Goal: Task Accomplishment & Management: Complete application form

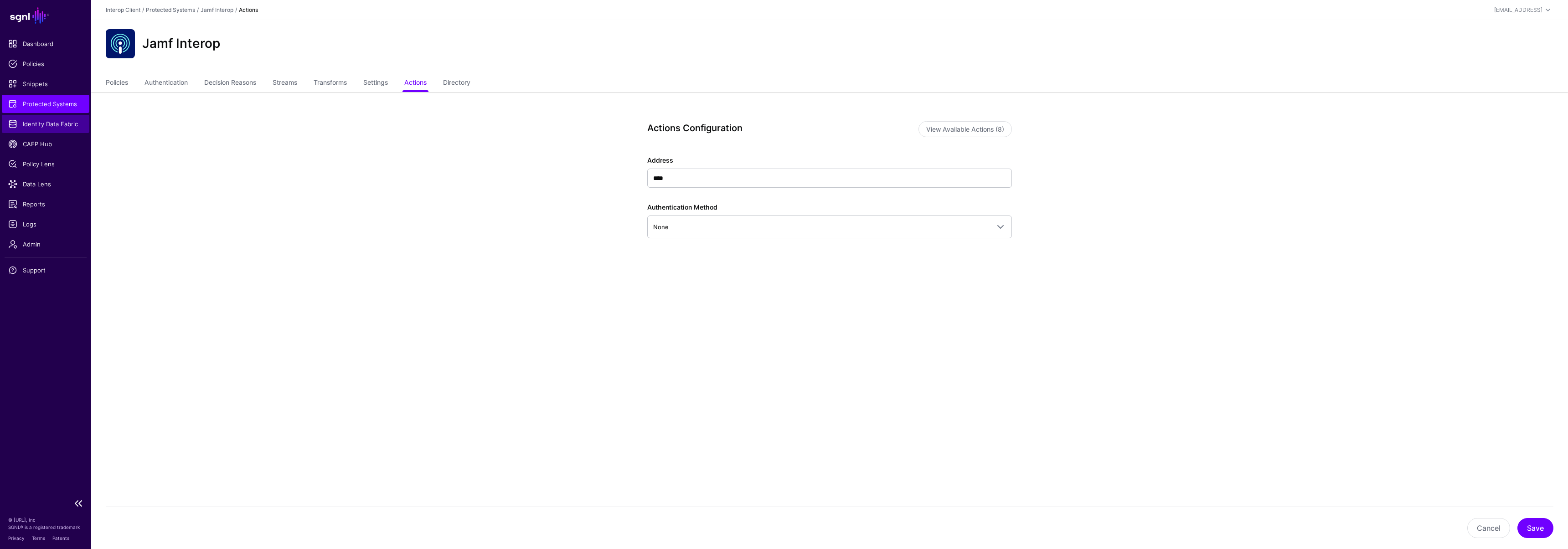
click at [48, 127] on span "Identity Data Fabric" at bounding box center [45, 124] width 75 height 9
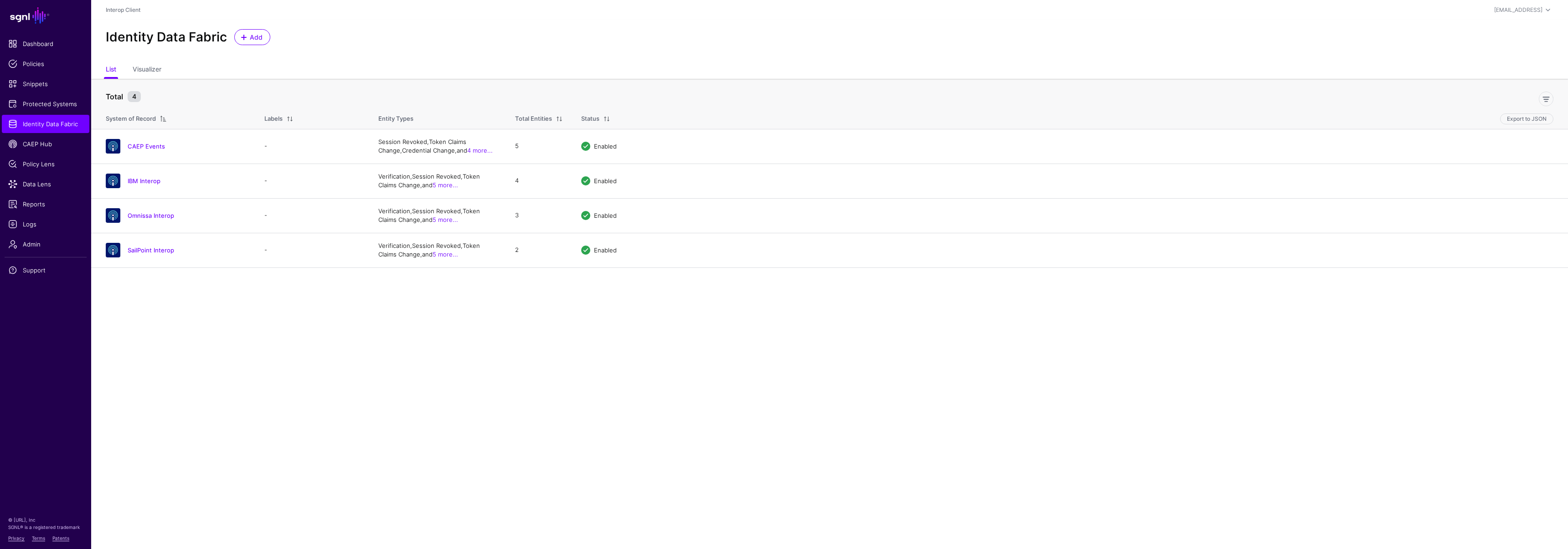
click at [186, 331] on main "SGNL Dashboard Policies Snippets Protected Systems Identity Data Fabric CAEP Hu…" at bounding box center [784, 274] width 1568 height 549
click at [148, 147] on link "CAEP Events" at bounding box center [146, 146] width 37 height 7
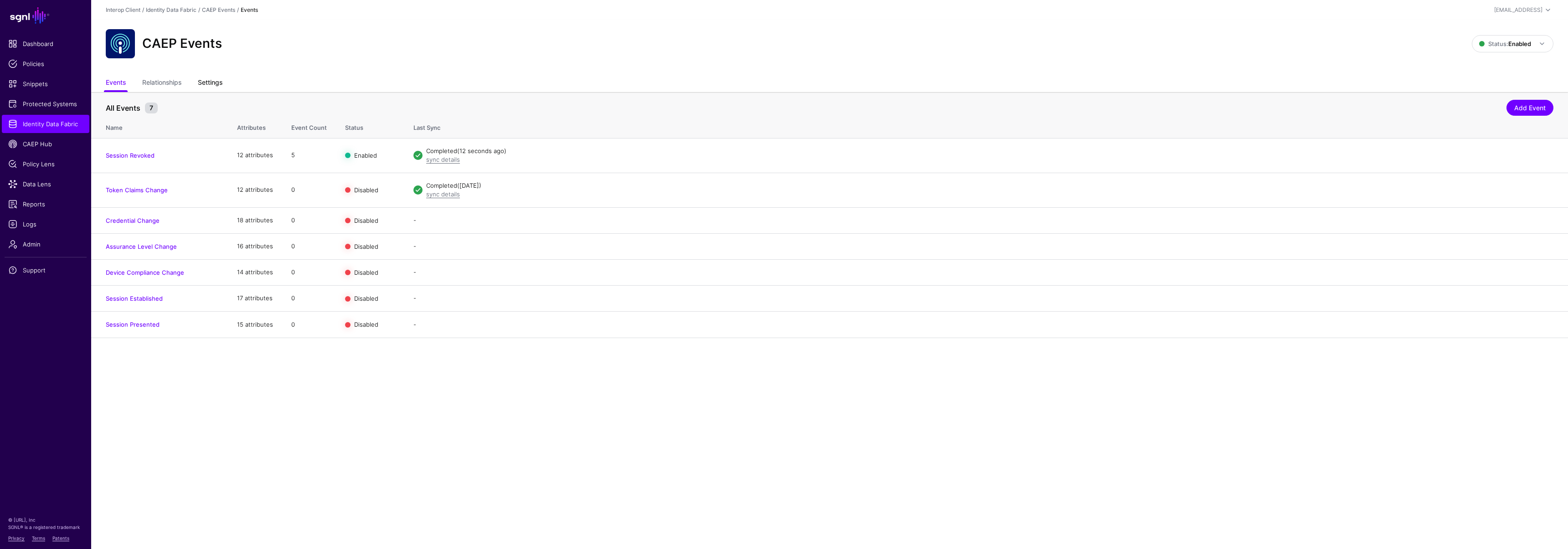
click at [210, 77] on link "Settings" at bounding box center [210, 83] width 24 height 17
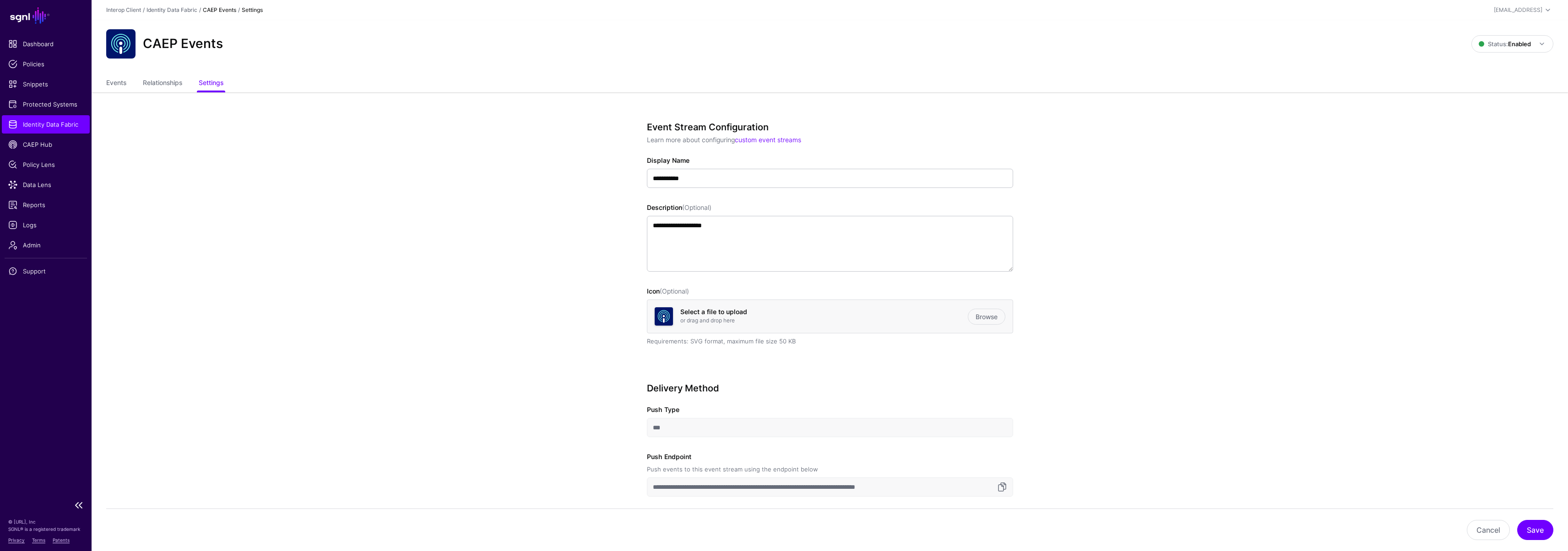
click at [37, 130] on link "Identity Data Fabric" at bounding box center [46, 125] width 88 height 18
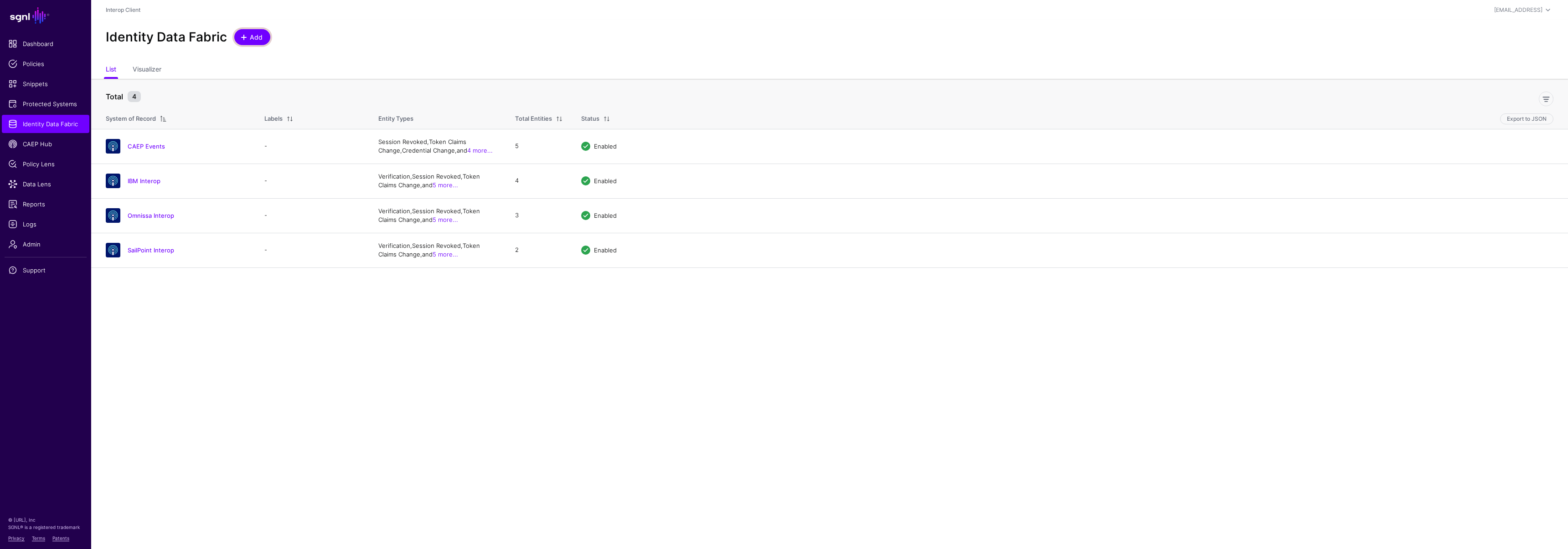
click at [256, 40] on span "Add" at bounding box center [256, 37] width 15 height 10
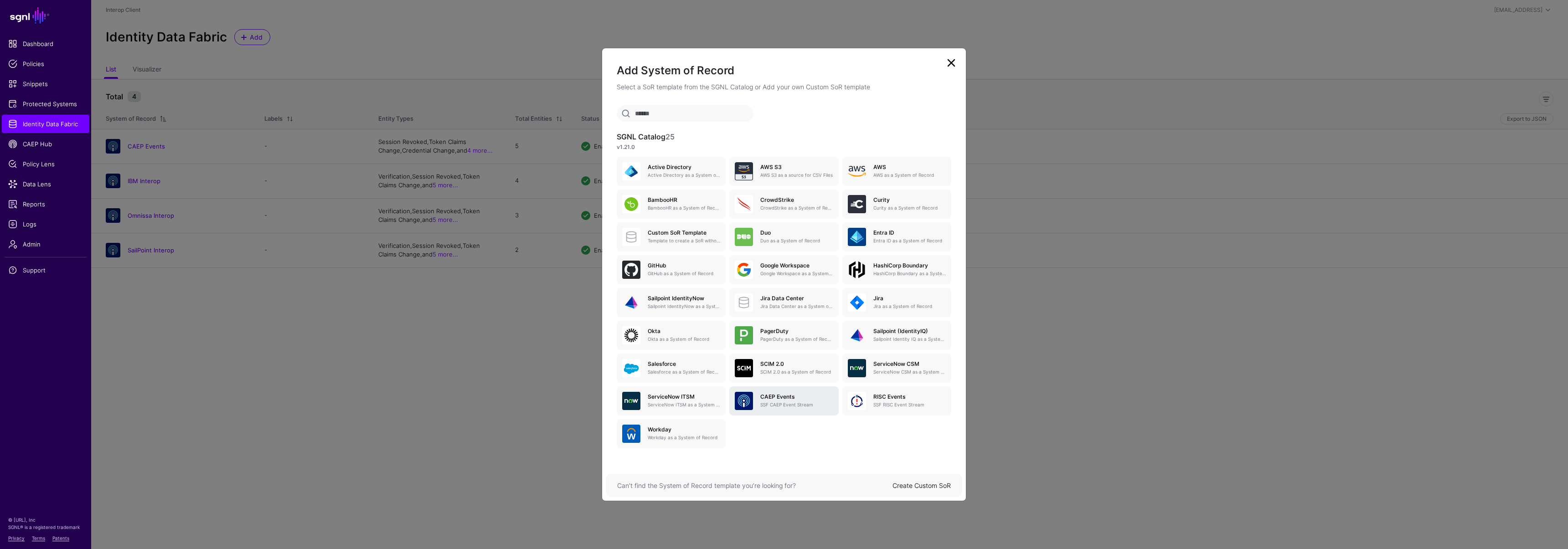
click at [784, 402] on p "SSF CAEP Event Stream" at bounding box center [796, 405] width 72 height 7
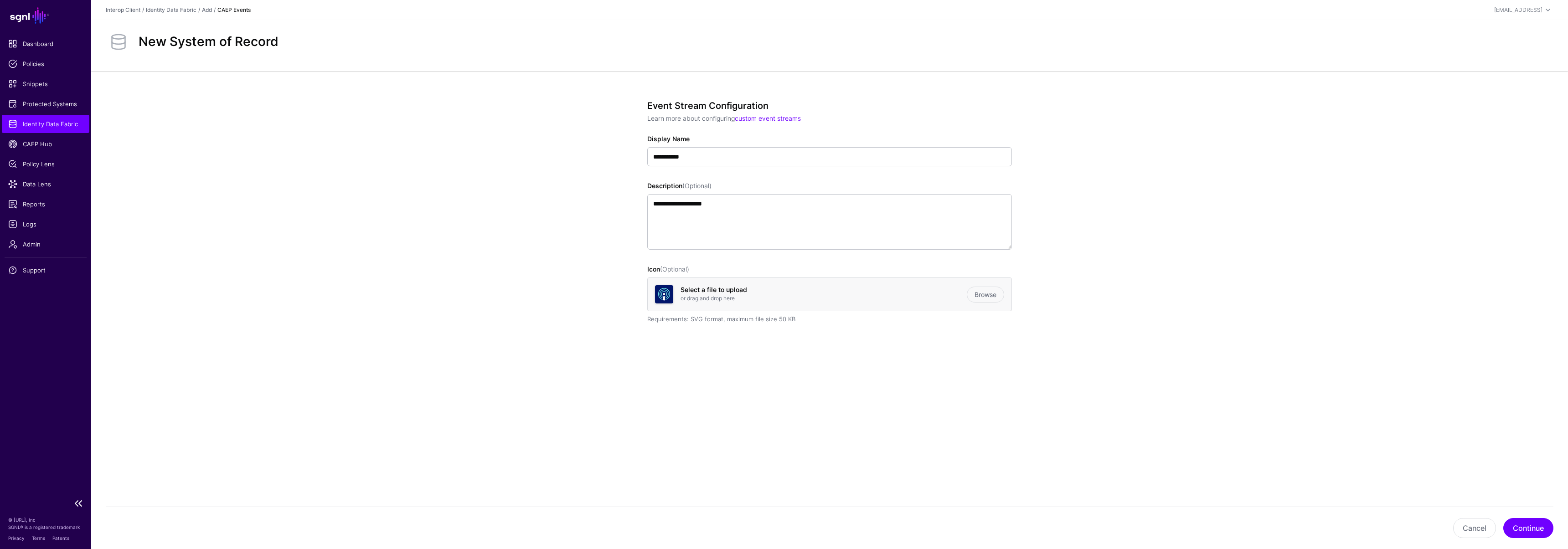
click at [38, 119] on span "Identity Data Fabric" at bounding box center [45, 124] width 75 height 9
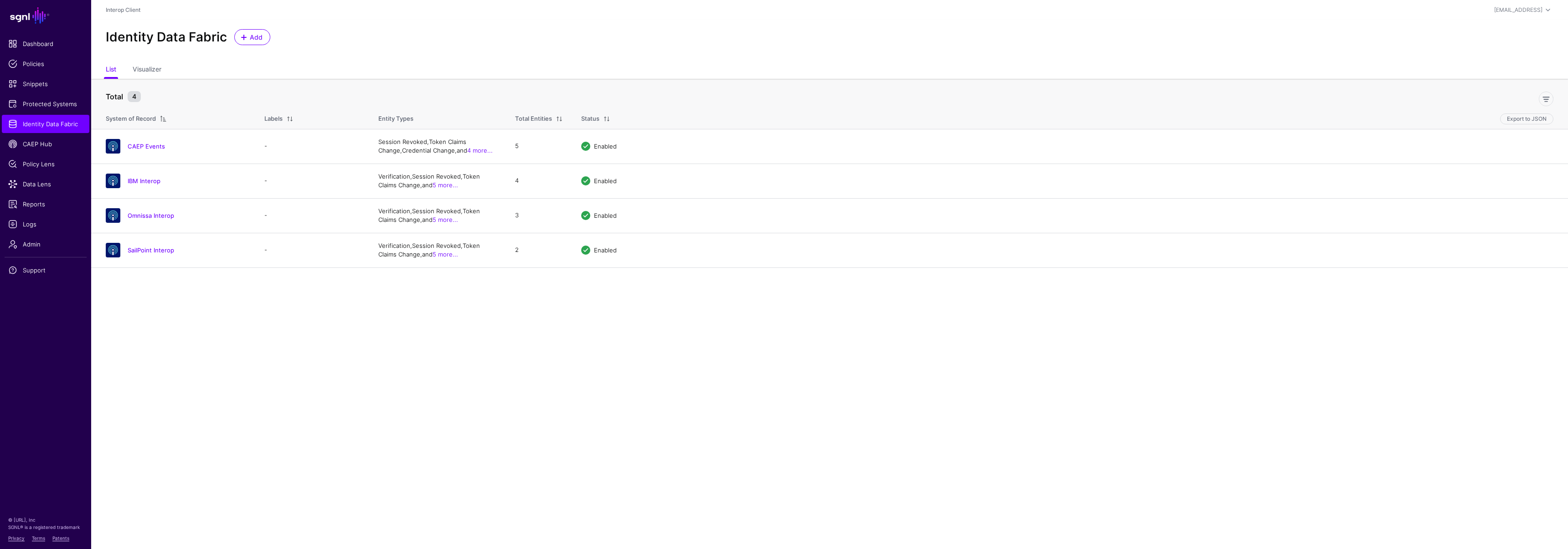
click at [190, 318] on main "SGNL Dashboard Policies Snippets Protected Systems Identity Data Fabric CAEP Hu…" at bounding box center [784, 274] width 1568 height 549
click at [466, 346] on main "SGNL Dashboard Policies Snippets Protected Systems Identity Data Fabric CAEP Hu…" at bounding box center [784, 274] width 1568 height 549
click at [245, 326] on main "SGNL Dashboard Policies Snippets Protected Systems Identity Data Fabric CAEP Hu…" at bounding box center [784, 274] width 1568 height 549
click at [245, 36] on span at bounding box center [244, 37] width 7 height 7
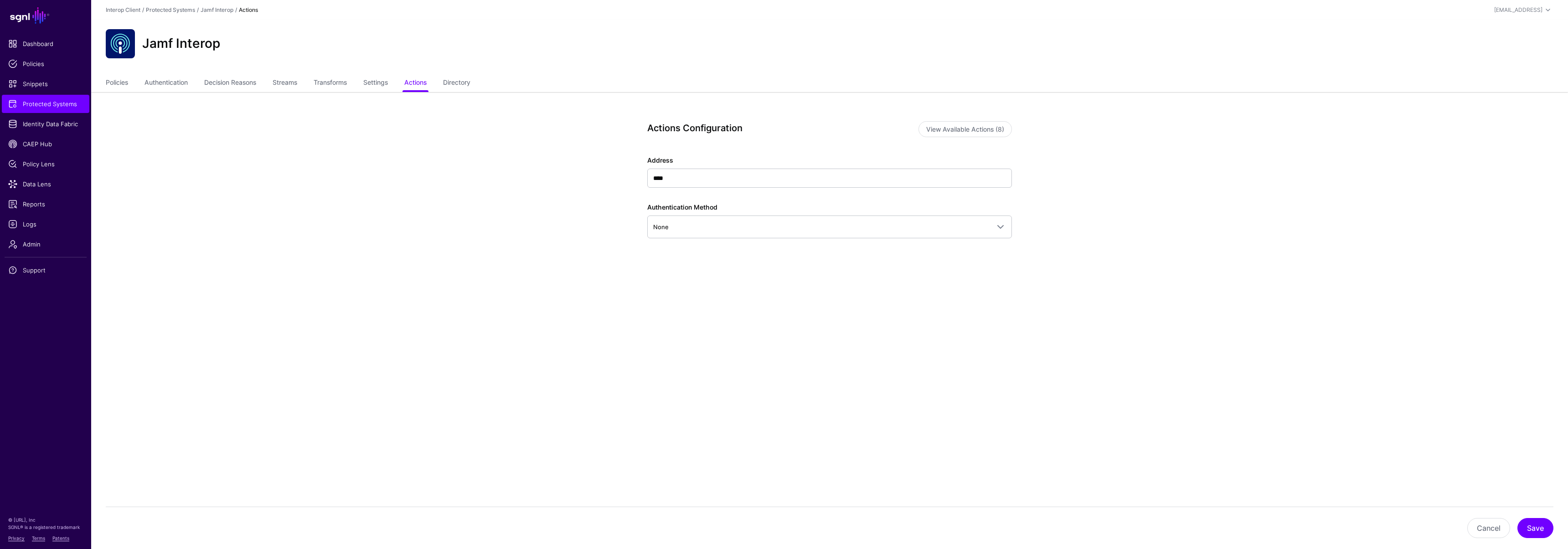
click at [466, 239] on app-integrations-item-actions "Actions Configuration View Available Actions (8) Address **** Authentication Me…" at bounding box center [830, 223] width 1477 height 263
click at [33, 128] on span "Identity Data Fabric" at bounding box center [45, 124] width 75 height 9
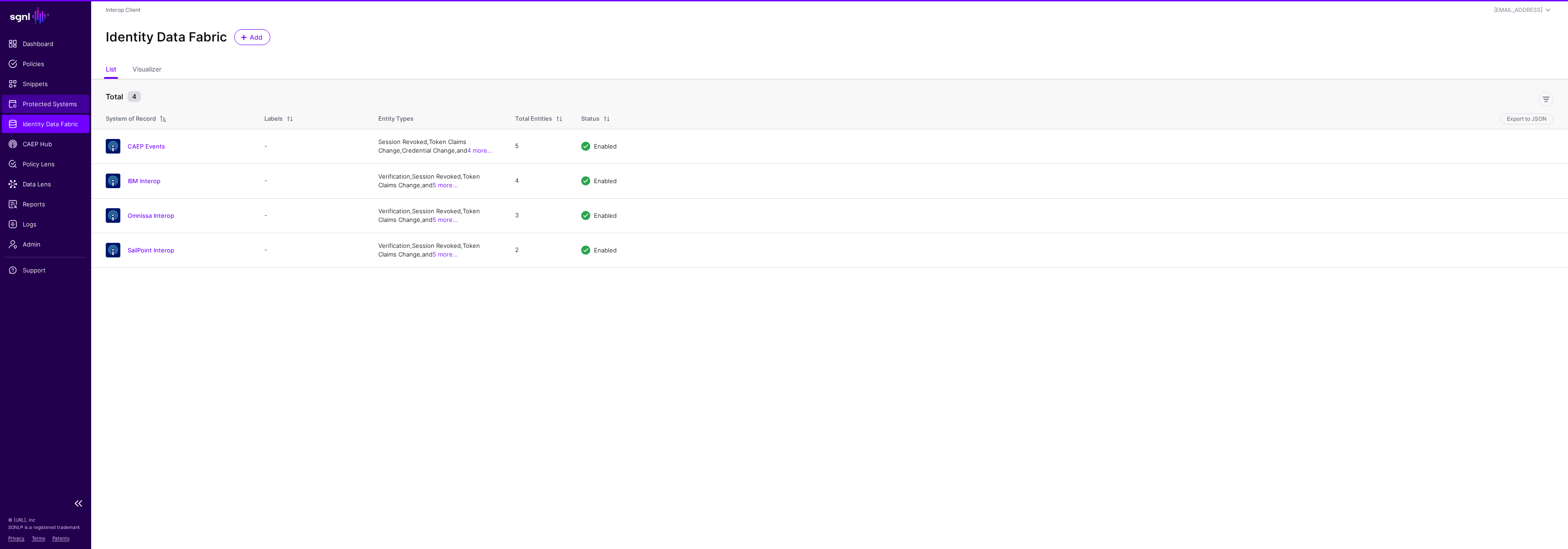
click at [43, 107] on span "Protected Systems" at bounding box center [45, 103] width 75 height 9
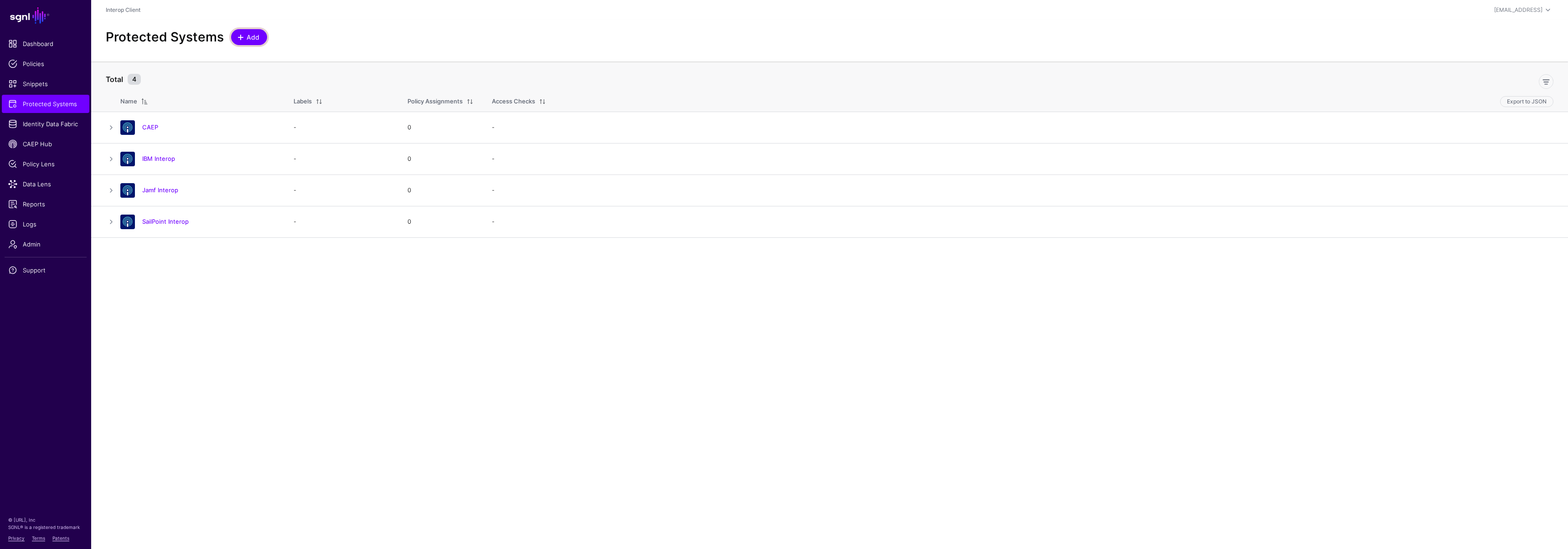
click at [246, 40] on span "Add" at bounding box center [253, 37] width 15 height 10
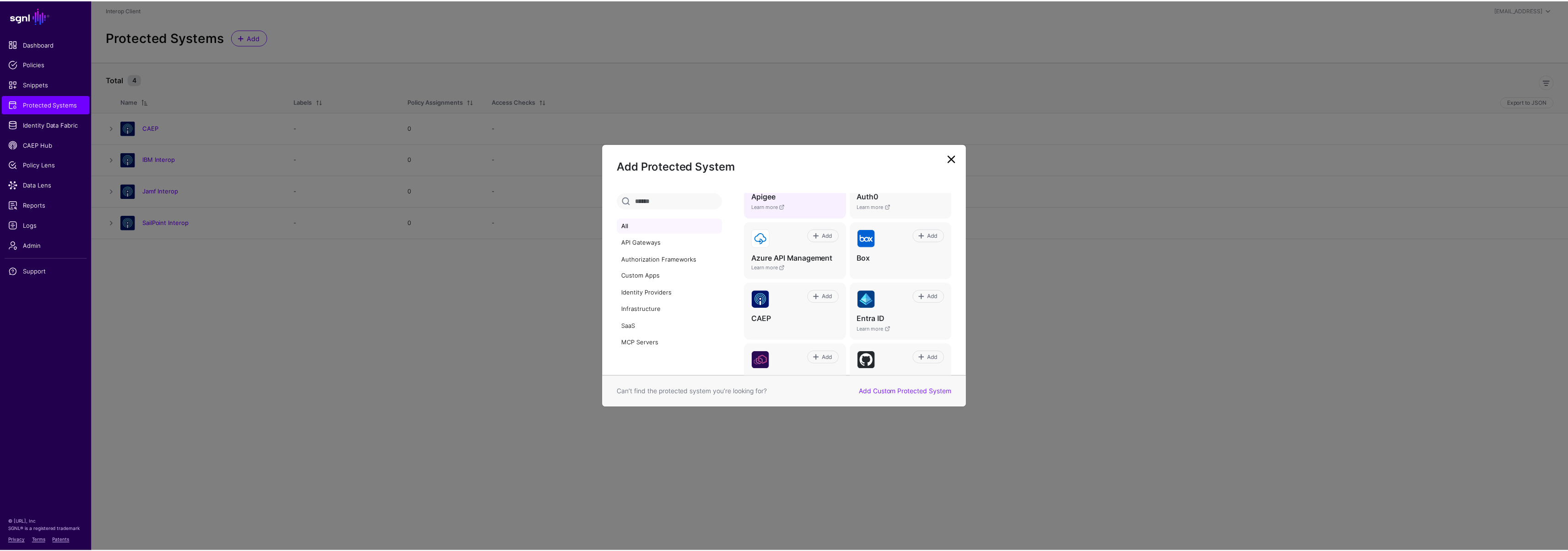
scroll to position [132, 0]
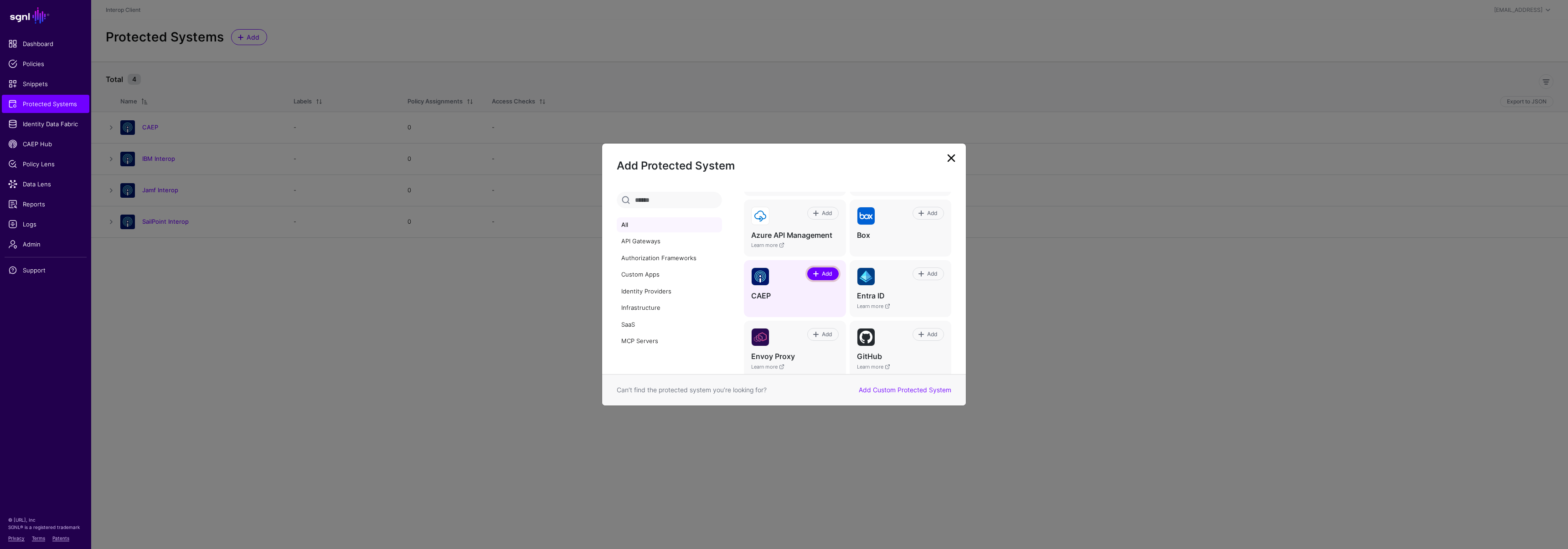
click at [815, 273] on span at bounding box center [816, 274] width 7 height 7
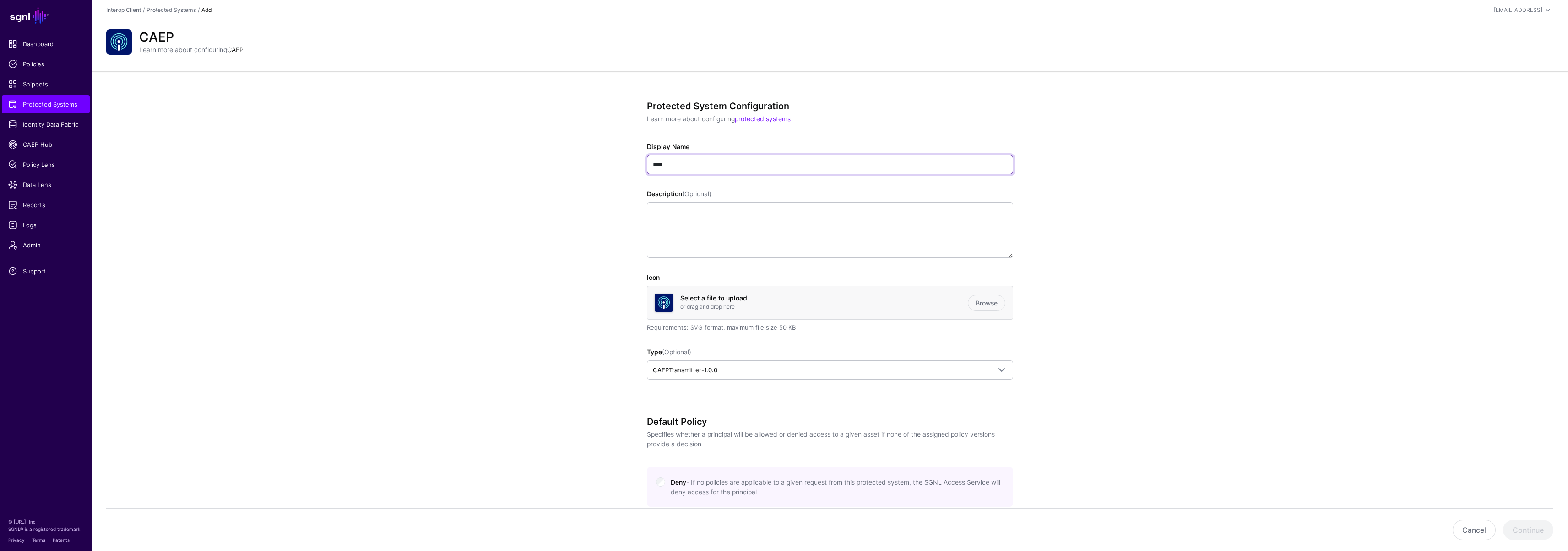
drag, startPoint x: 678, startPoint y: 163, endPoint x: 620, endPoint y: 158, distance: 58.2
click at [620, 158] on div "Protected System Configuration Learn more about configuring protected systems D…" at bounding box center [830, 464] width 425 height 784
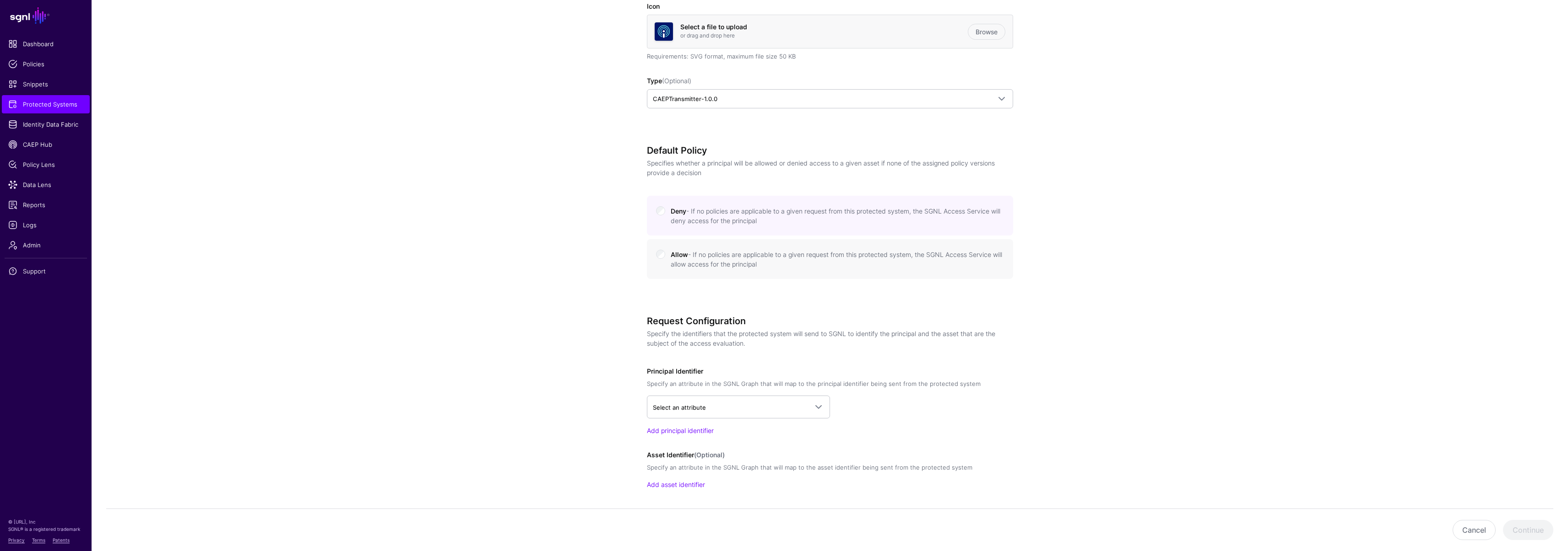
scroll to position [305, 0]
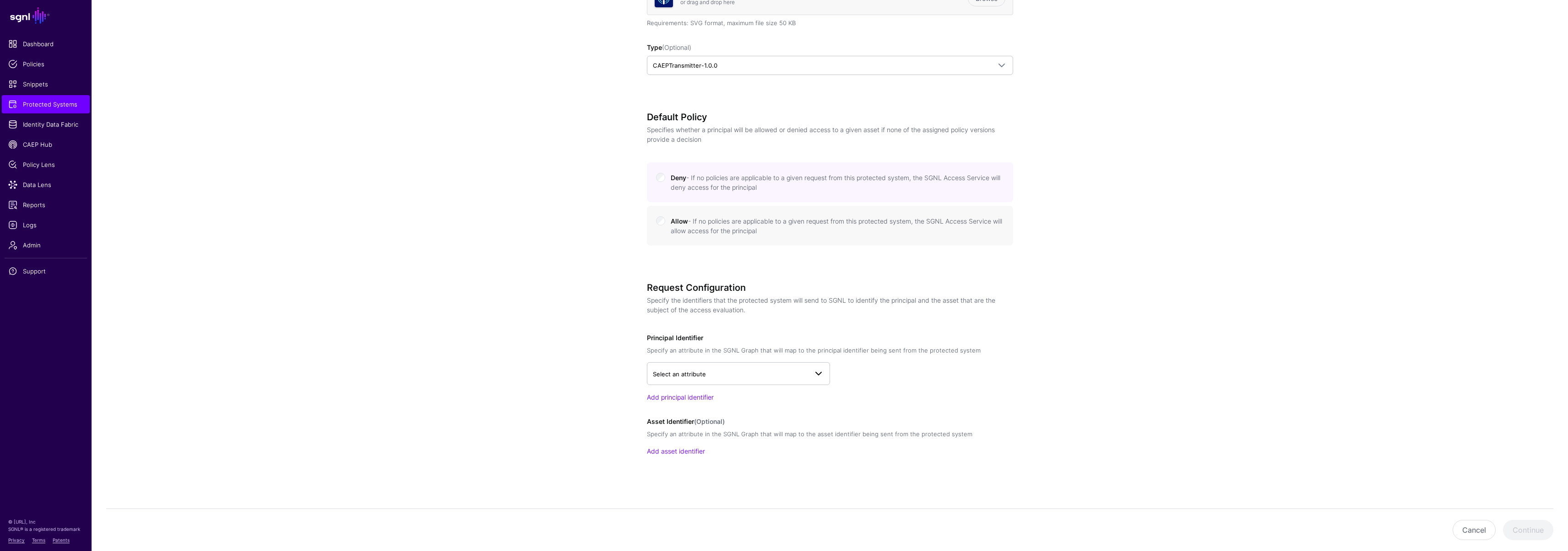
type input "**********"
click at [726, 369] on span "Select an attribute" at bounding box center [730, 374] width 155 height 10
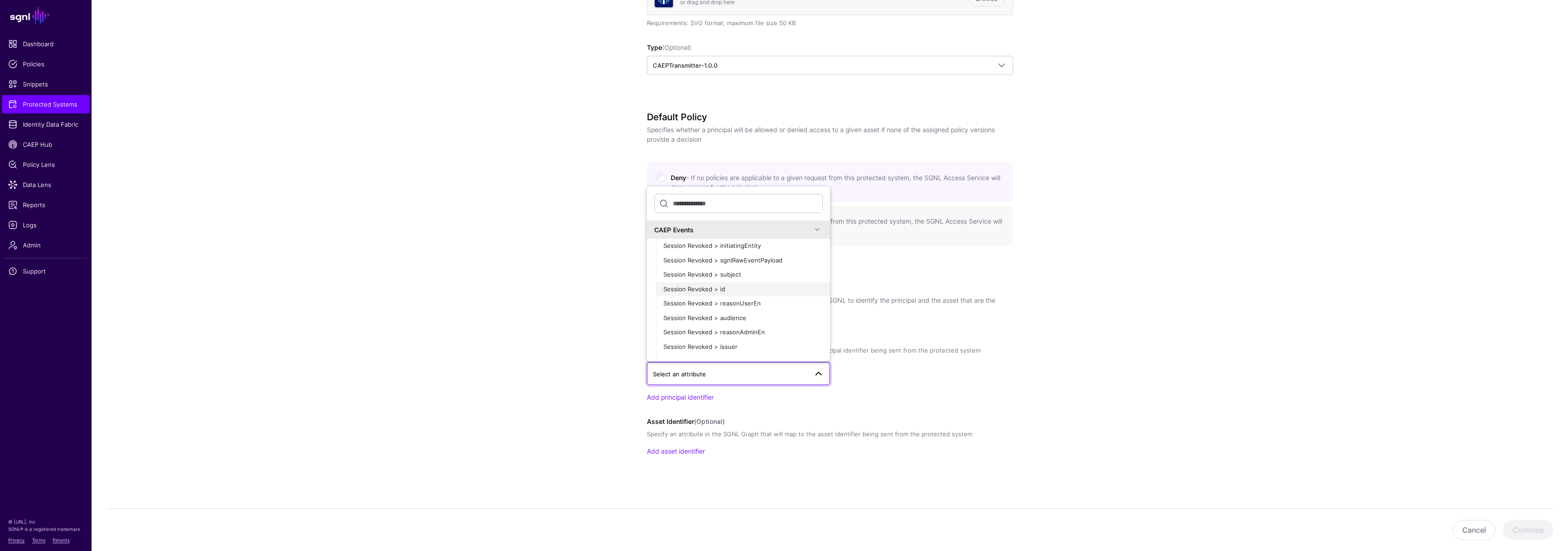
click at [700, 290] on span "Session Revoked > id" at bounding box center [694, 289] width 62 height 7
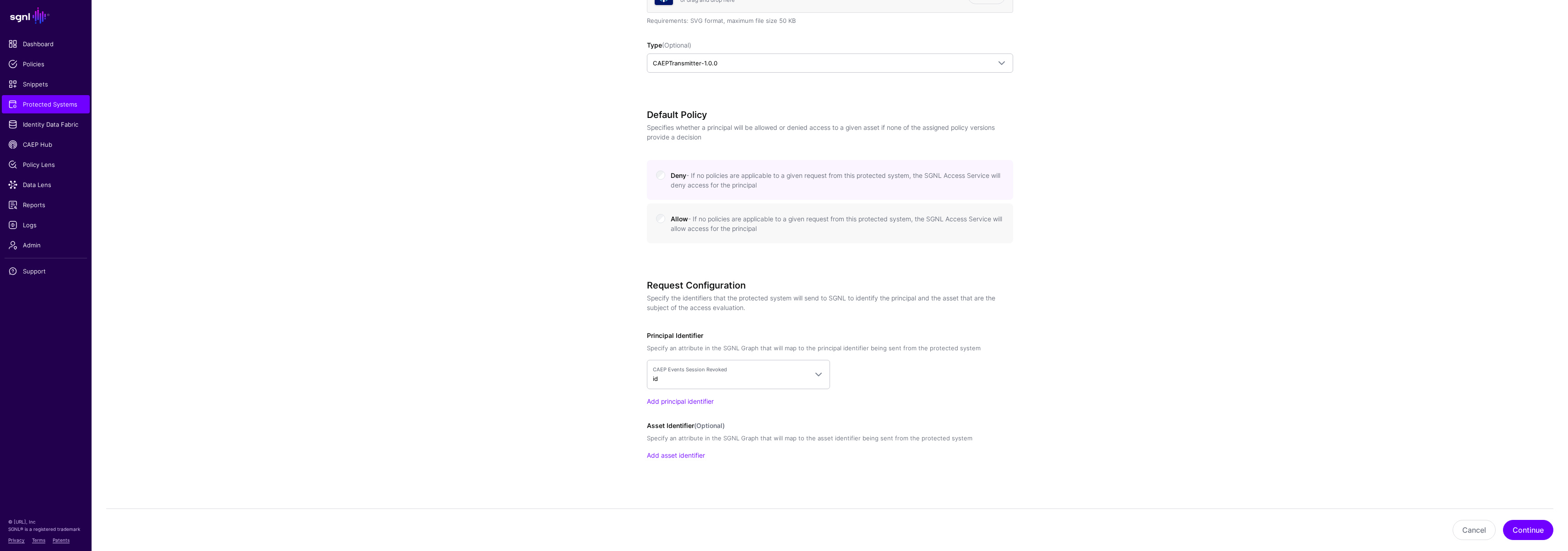
scroll to position [311, 0]
click at [1529, 530] on button "Continue" at bounding box center [1528, 530] width 50 height 20
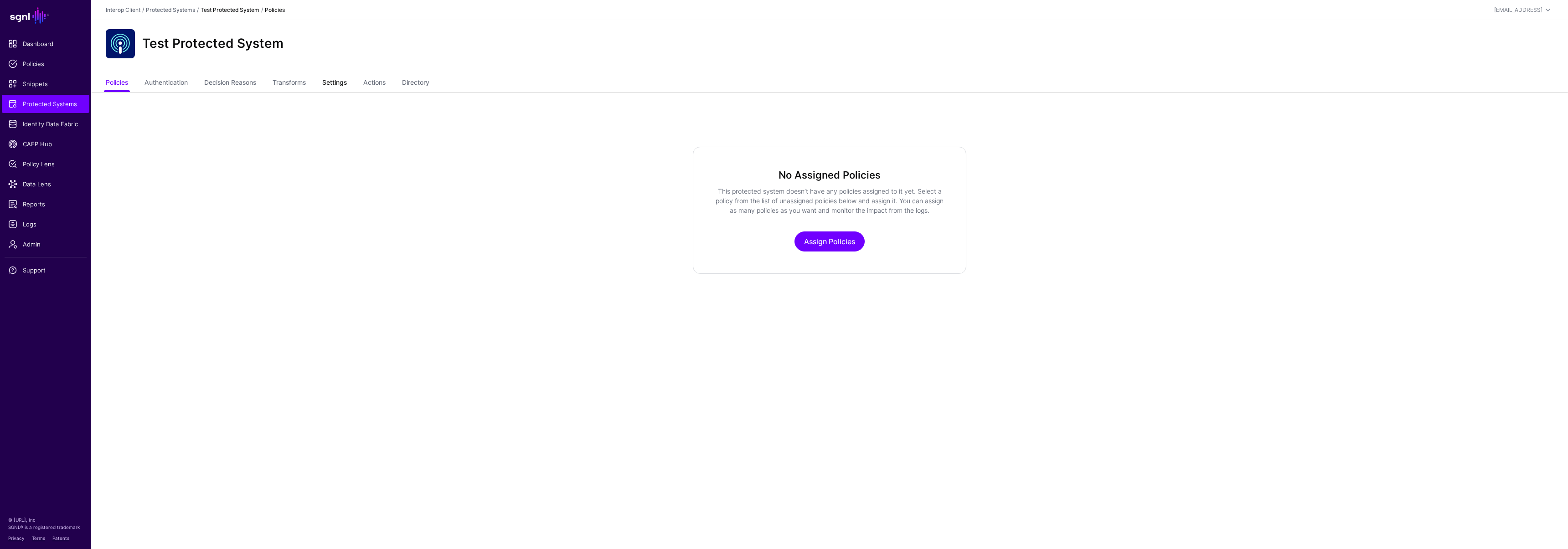
click at [332, 85] on link "Settings" at bounding box center [334, 83] width 24 height 17
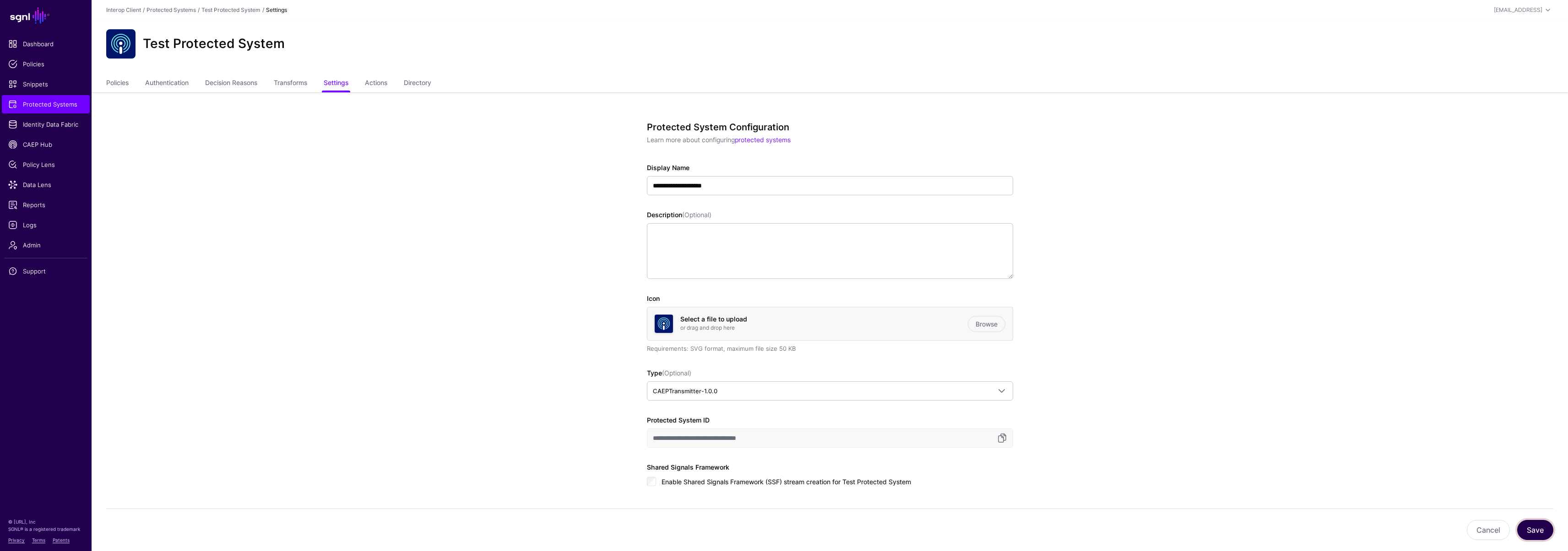
click at [1537, 533] on button "Save" at bounding box center [1535, 530] width 36 height 20
click at [421, 82] on link "Actions" at bounding box center [417, 84] width 23 height 17
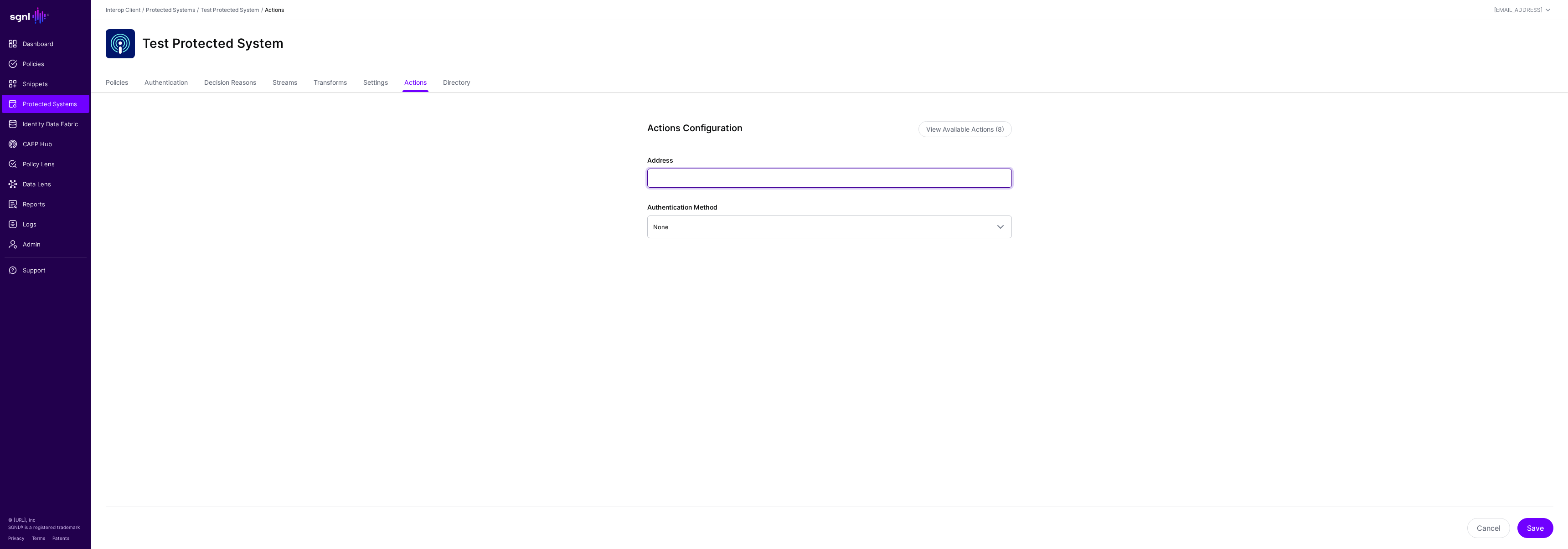
click at [730, 176] on input "Address" at bounding box center [829, 178] width 365 height 19
type input "****"
click at [286, 81] on link "Streams" at bounding box center [285, 83] width 24 height 17
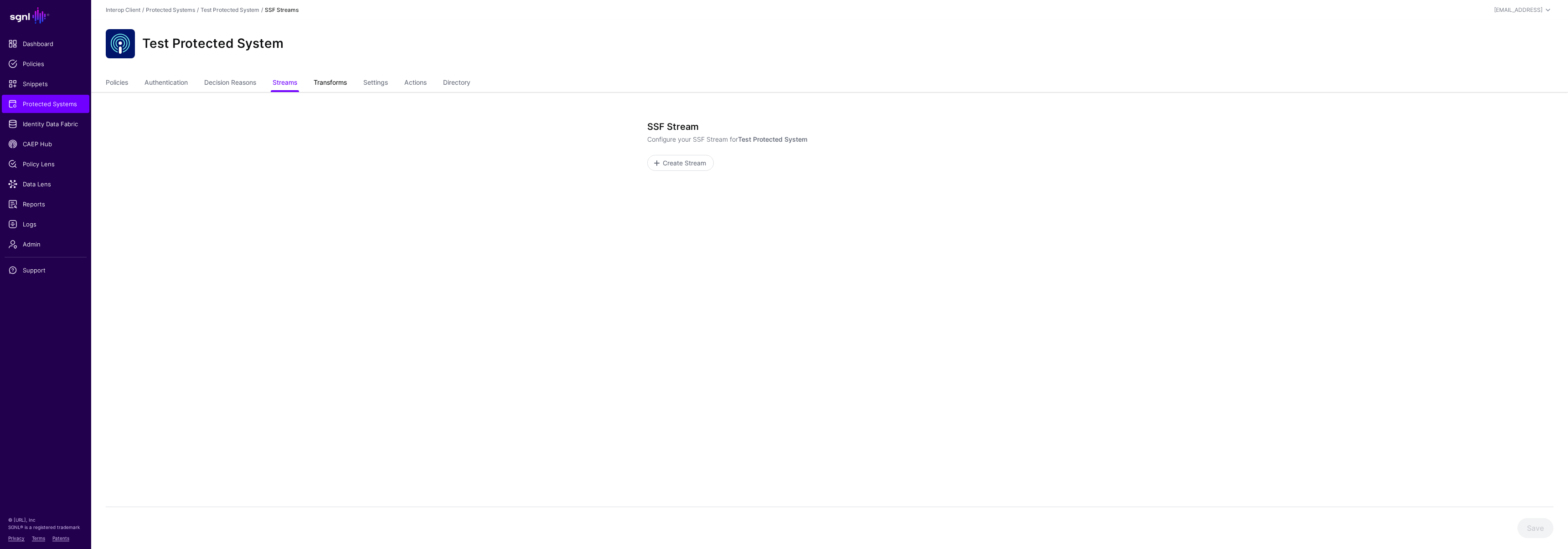
click at [324, 82] on link "Transforms" at bounding box center [330, 83] width 33 height 17
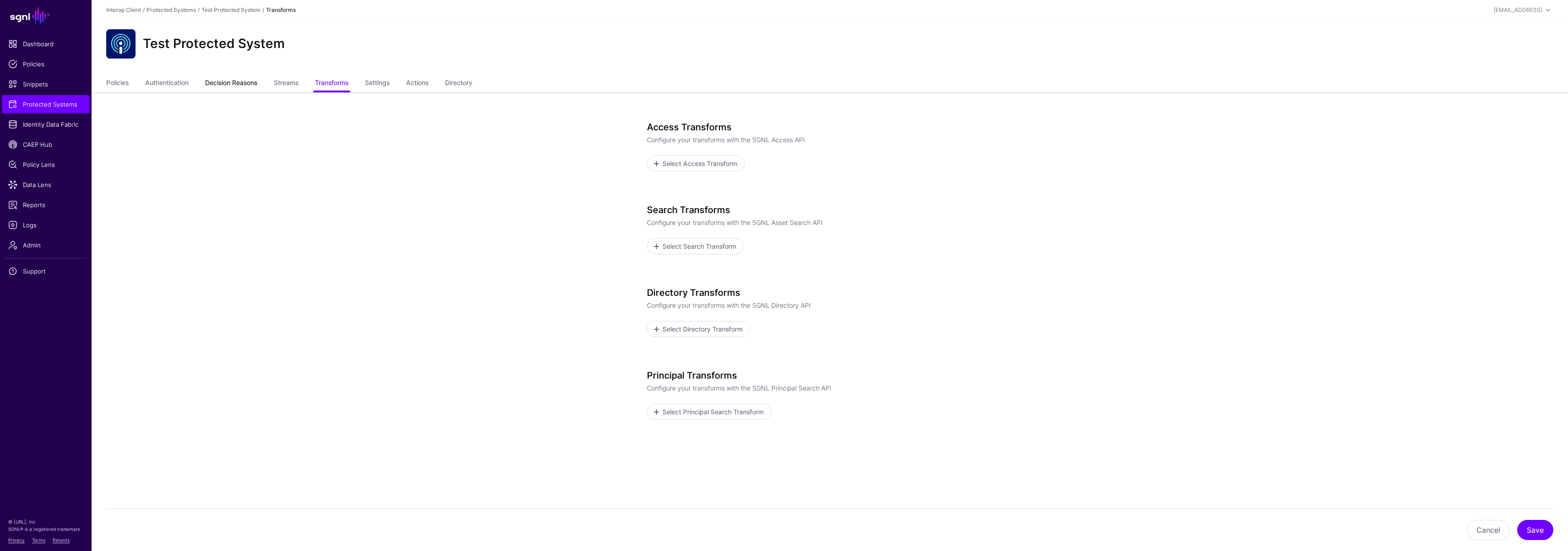
click at [225, 81] on link "Decision Reasons" at bounding box center [230, 84] width 52 height 17
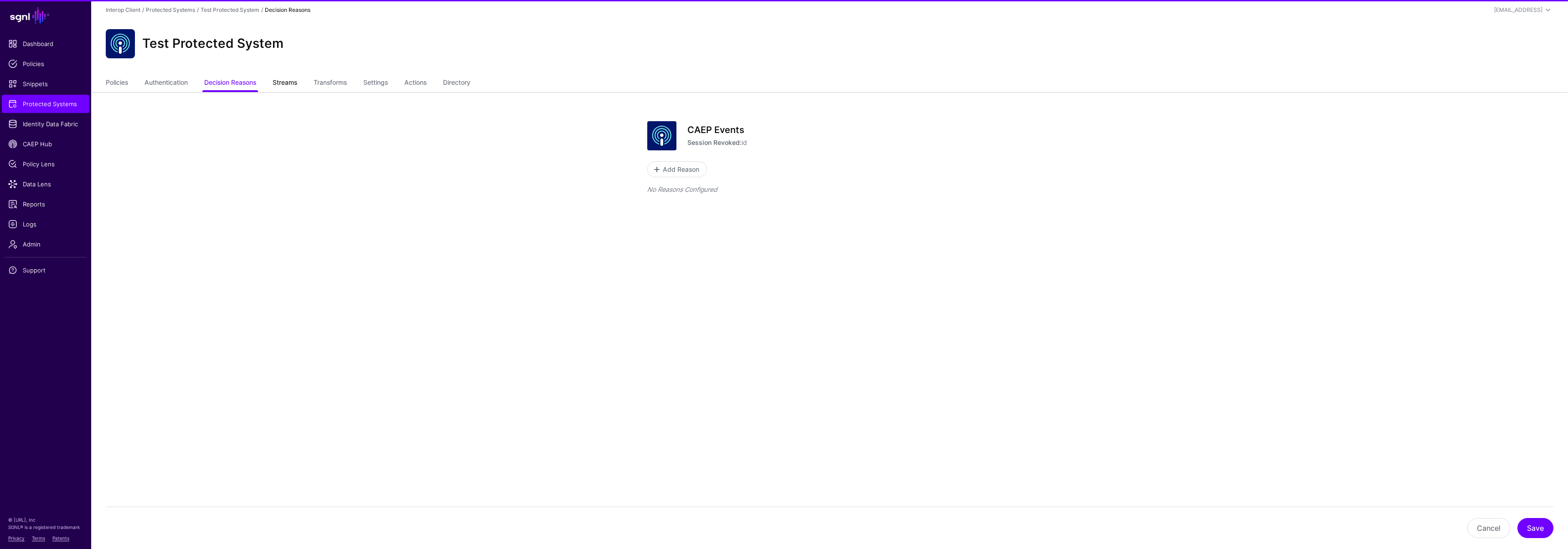
click at [292, 80] on link "Streams" at bounding box center [285, 83] width 24 height 17
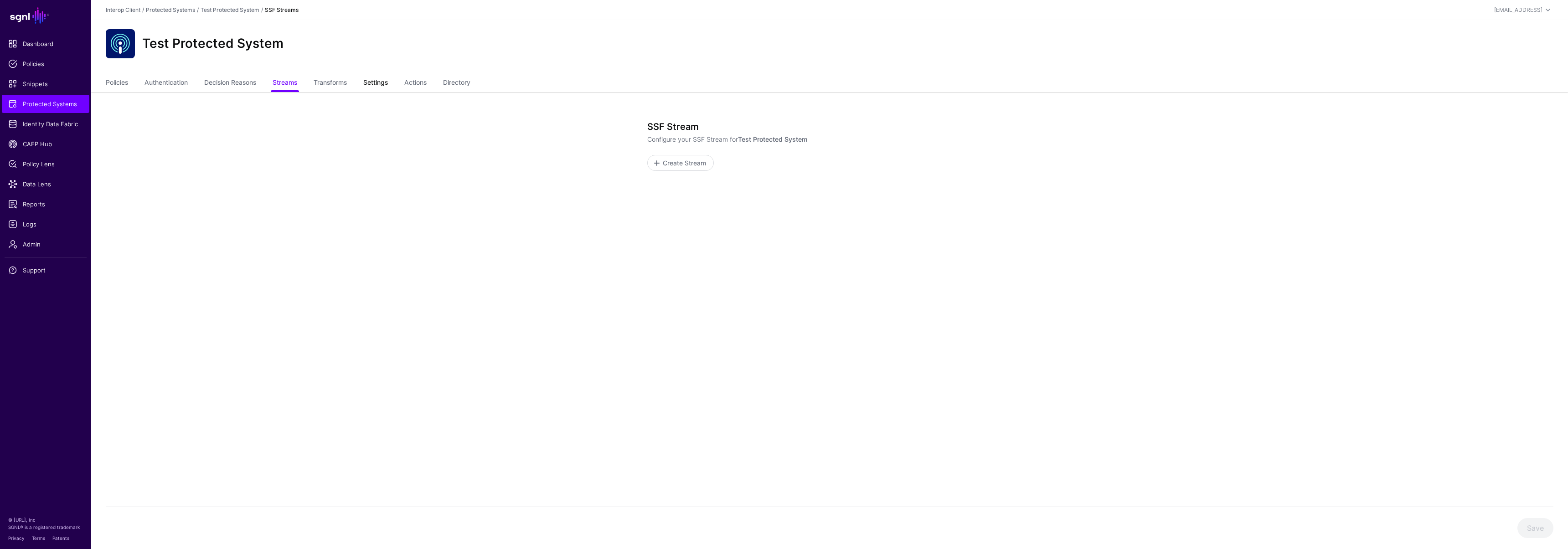
click at [388, 85] on link "Settings" at bounding box center [376, 83] width 24 height 17
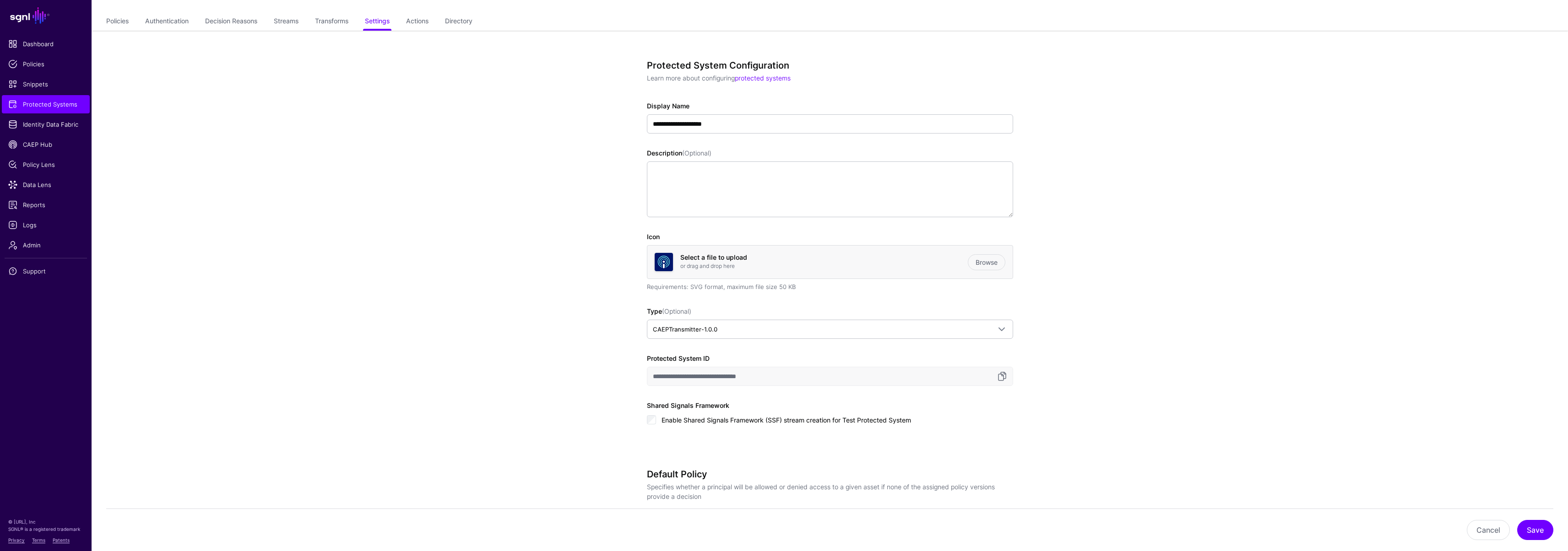
scroll to position [165, 0]
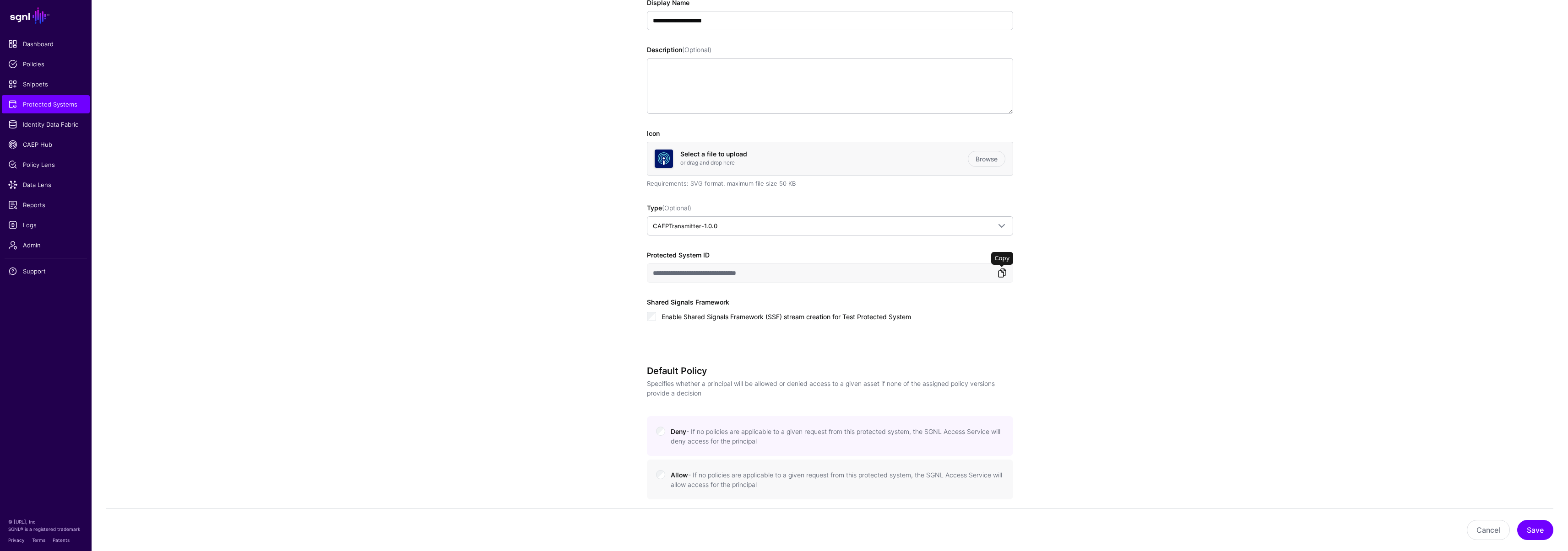
click at [1001, 272] on link at bounding box center [1002, 273] width 11 height 11
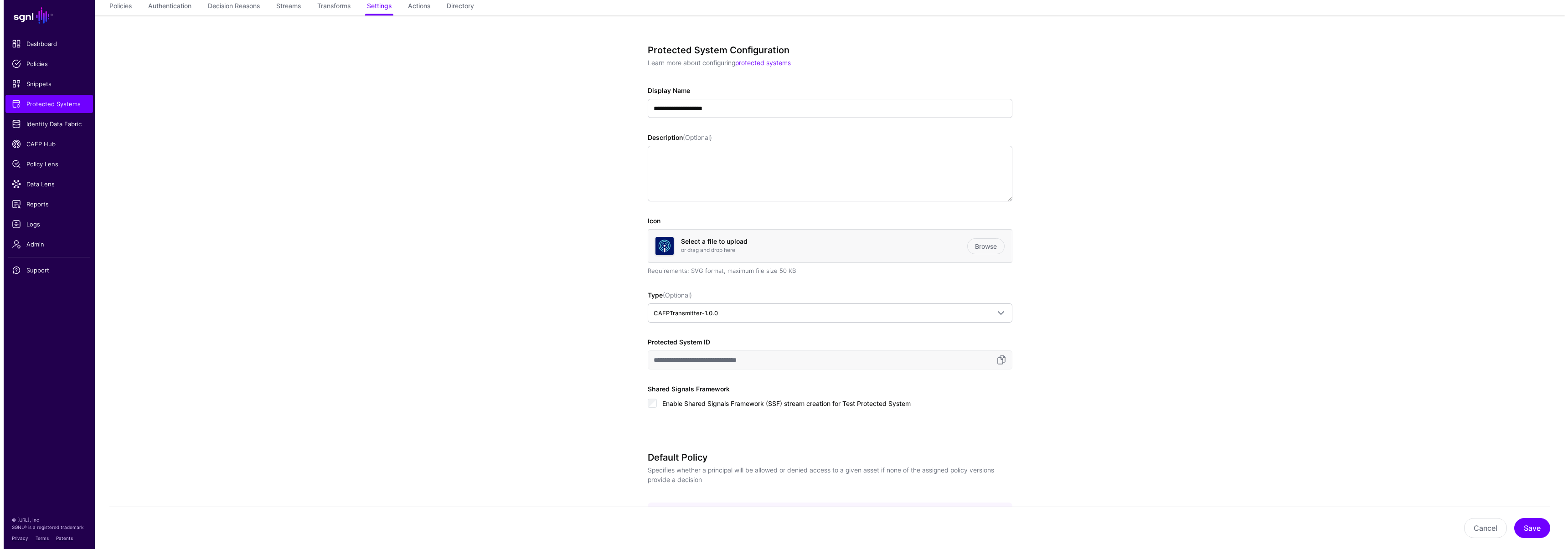
scroll to position [0, 0]
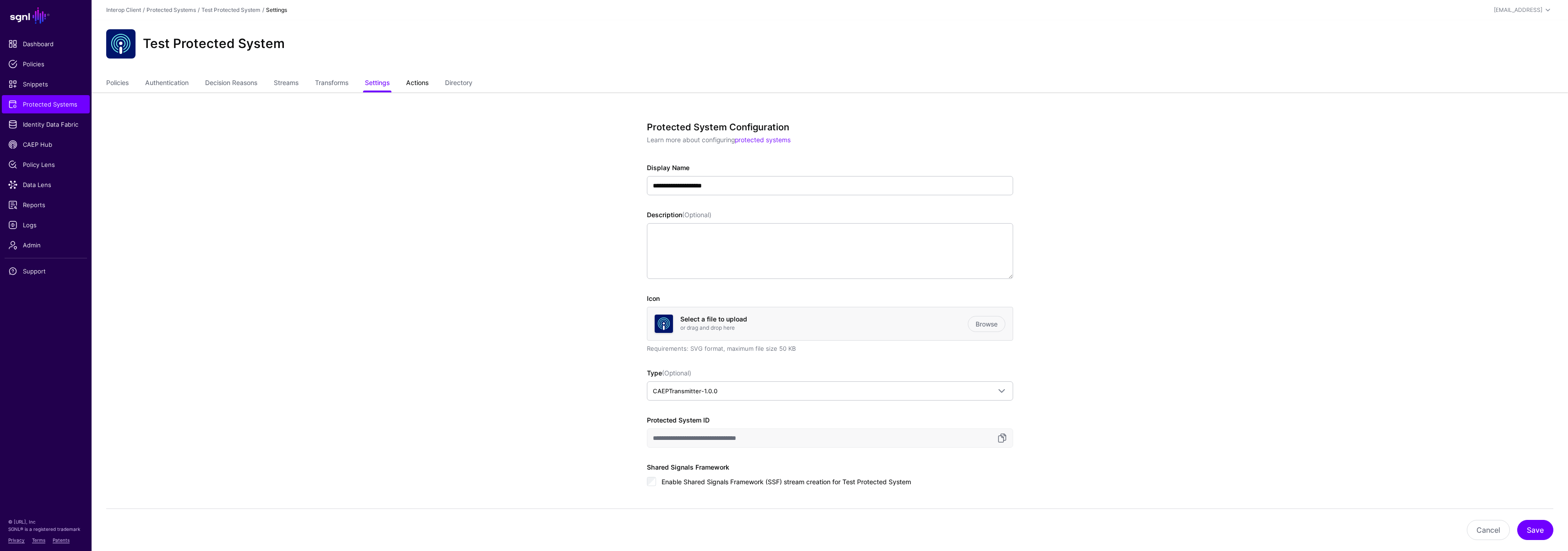
click at [418, 85] on link "Actions" at bounding box center [417, 84] width 23 height 17
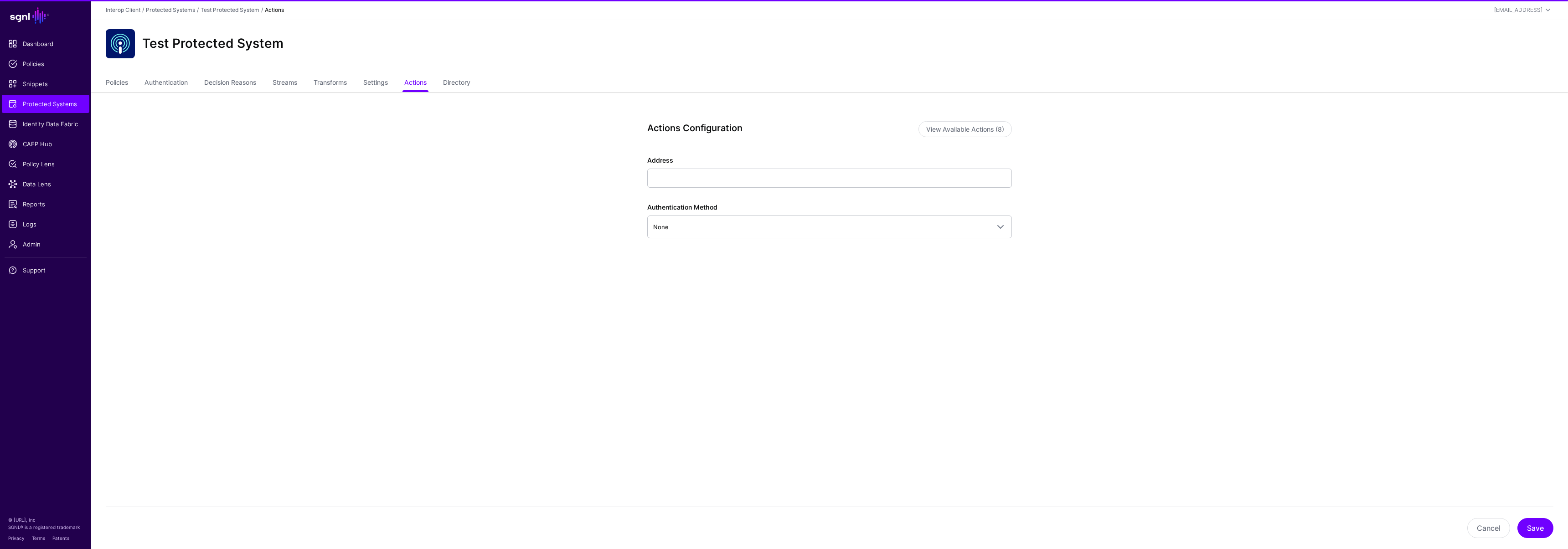
click at [665, 168] on div "Address" at bounding box center [829, 171] width 365 height 32
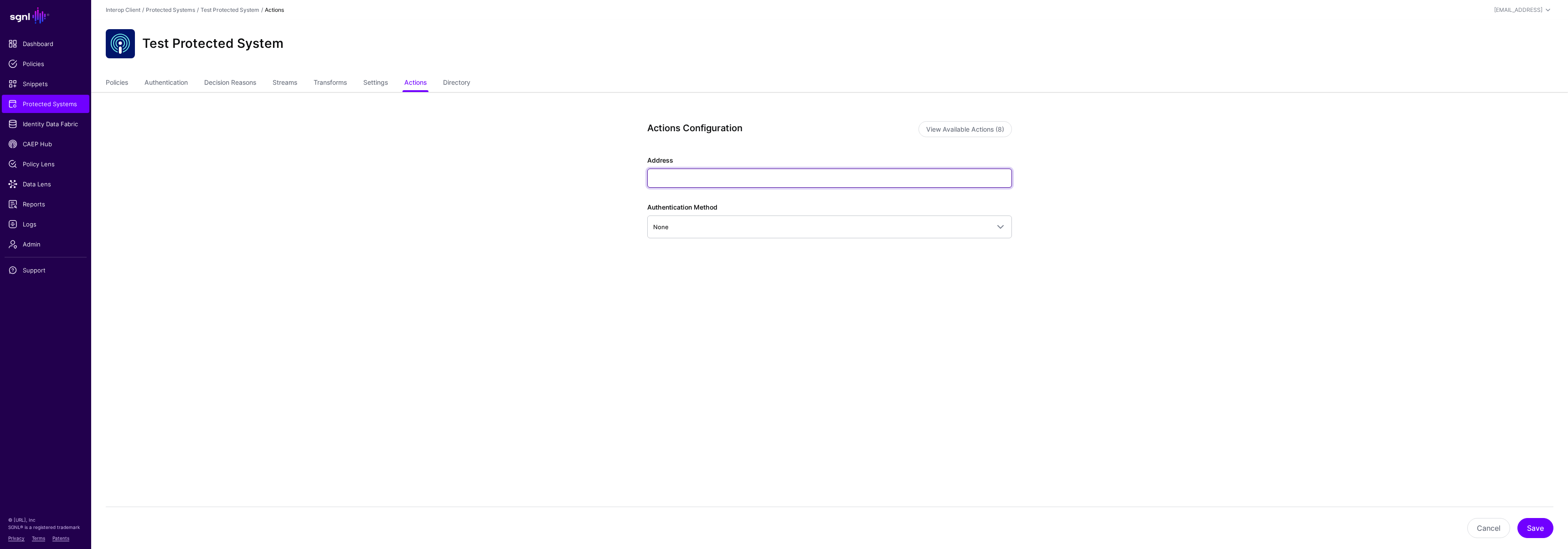
click at [668, 181] on input "Address" at bounding box center [829, 178] width 365 height 19
type input "****"
click at [1535, 522] on button "Save" at bounding box center [1535, 528] width 36 height 20
click at [968, 130] on button "View Available Actions (8)" at bounding box center [965, 129] width 94 height 16
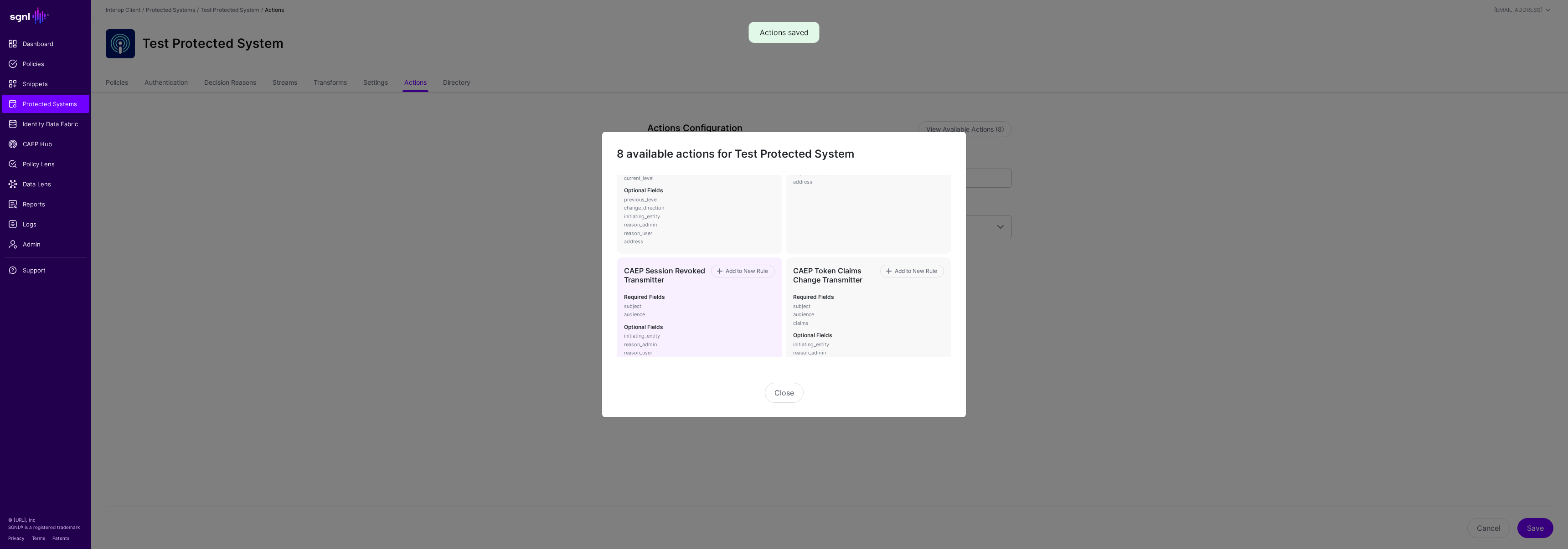
scroll to position [72, 0]
click at [732, 268] on span "Add to New Rule" at bounding box center [747, 270] width 44 height 8
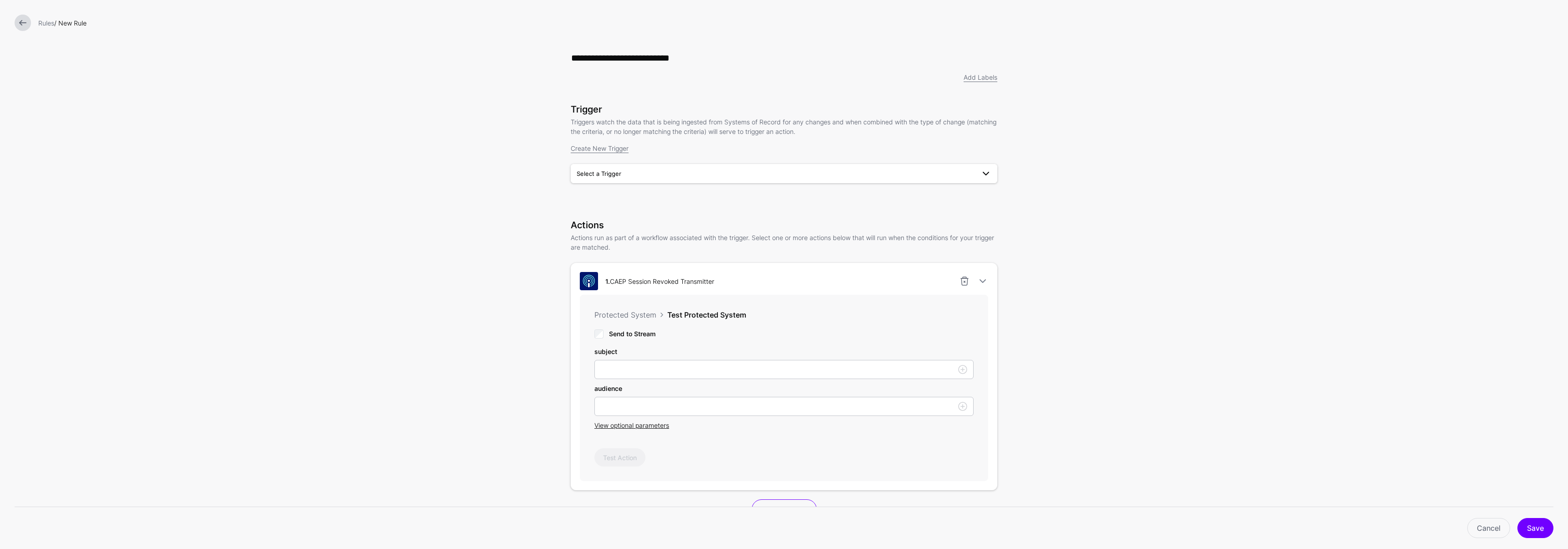
type input "**********"
click at [580, 182] on link "Select a Trigger" at bounding box center [784, 173] width 427 height 19
click at [592, 192] on span "SessionRevokedTrigger" at bounding box center [612, 195] width 67 height 7
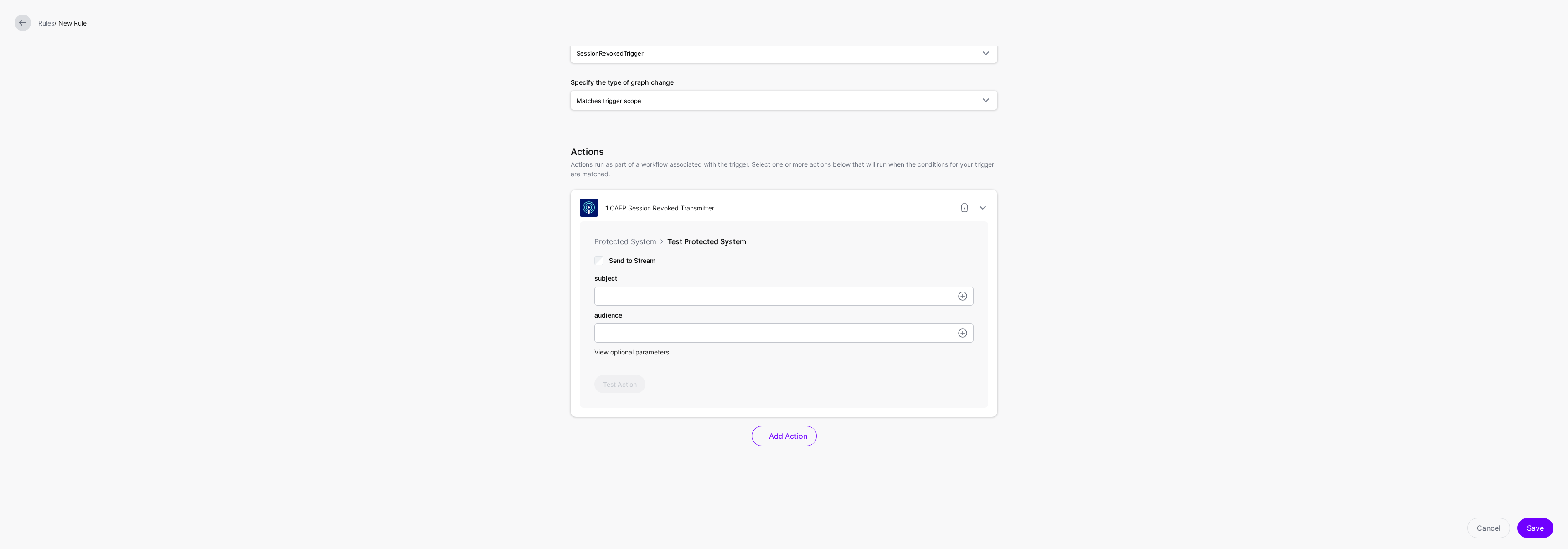
scroll to position [219, 0]
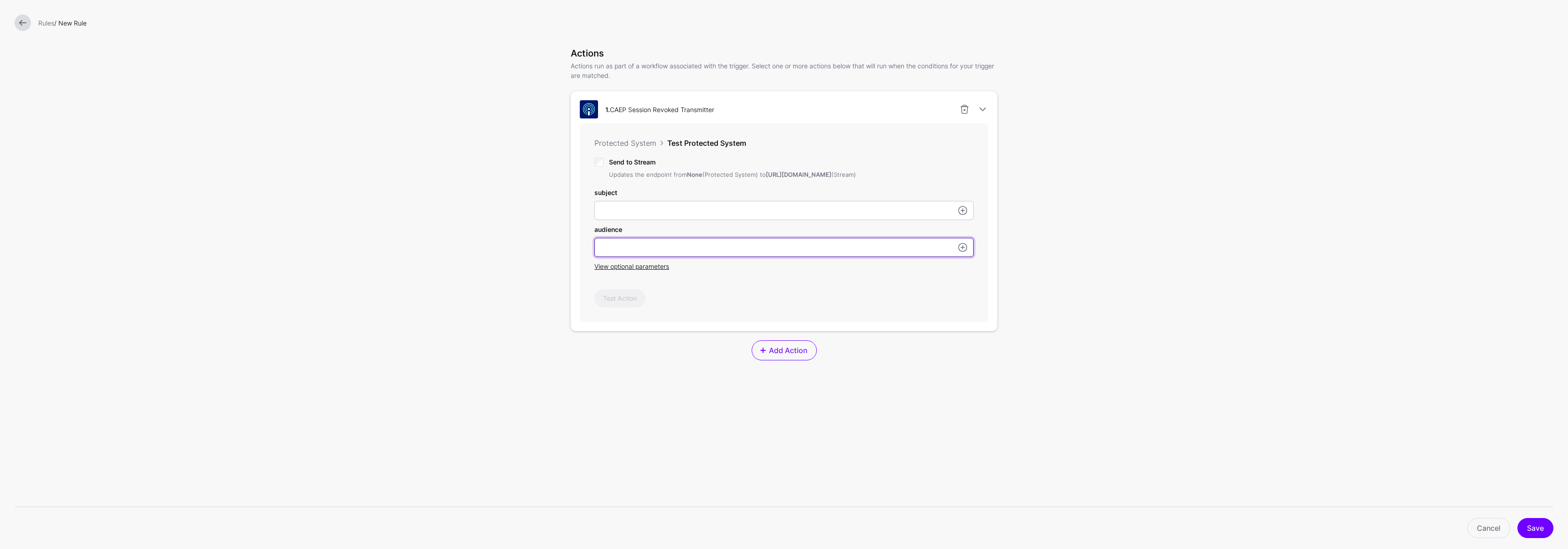
click at [636, 245] on input "subject" at bounding box center [783, 247] width 379 height 19
type input "********"
click at [619, 207] on input "subject" at bounding box center [783, 210] width 379 height 19
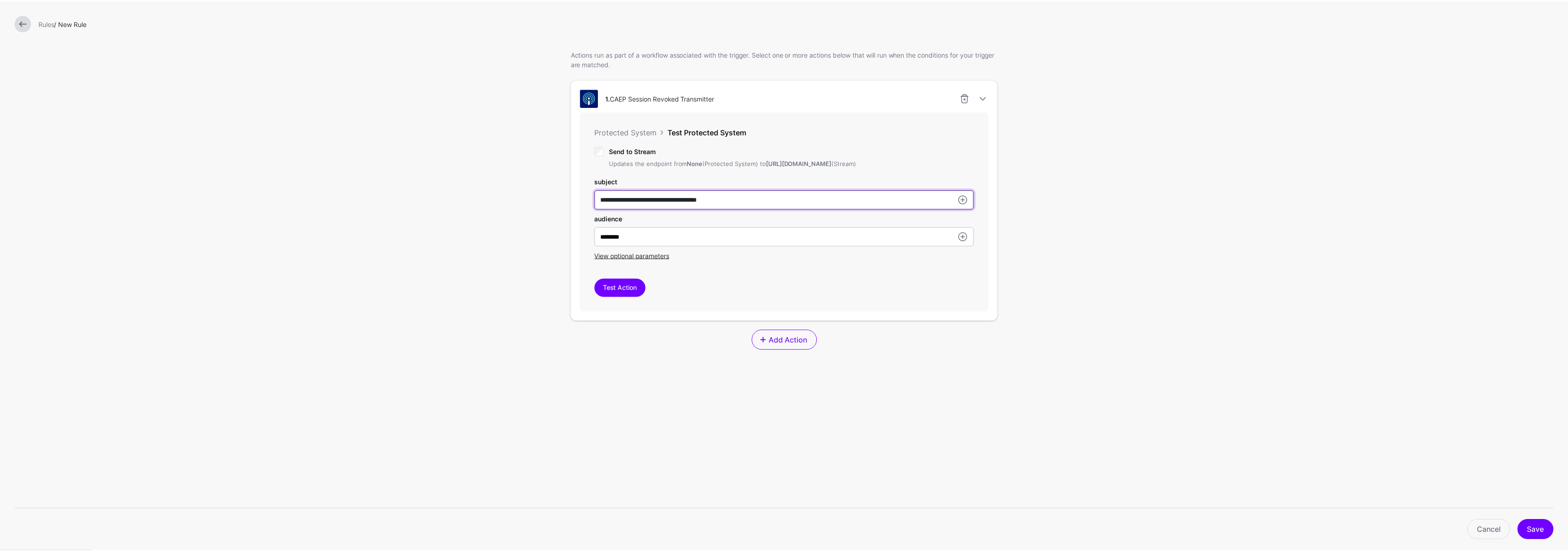
scroll to position [232, 0]
type input "**********"
click at [1553, 530] on button "Save" at bounding box center [1542, 530] width 36 height 20
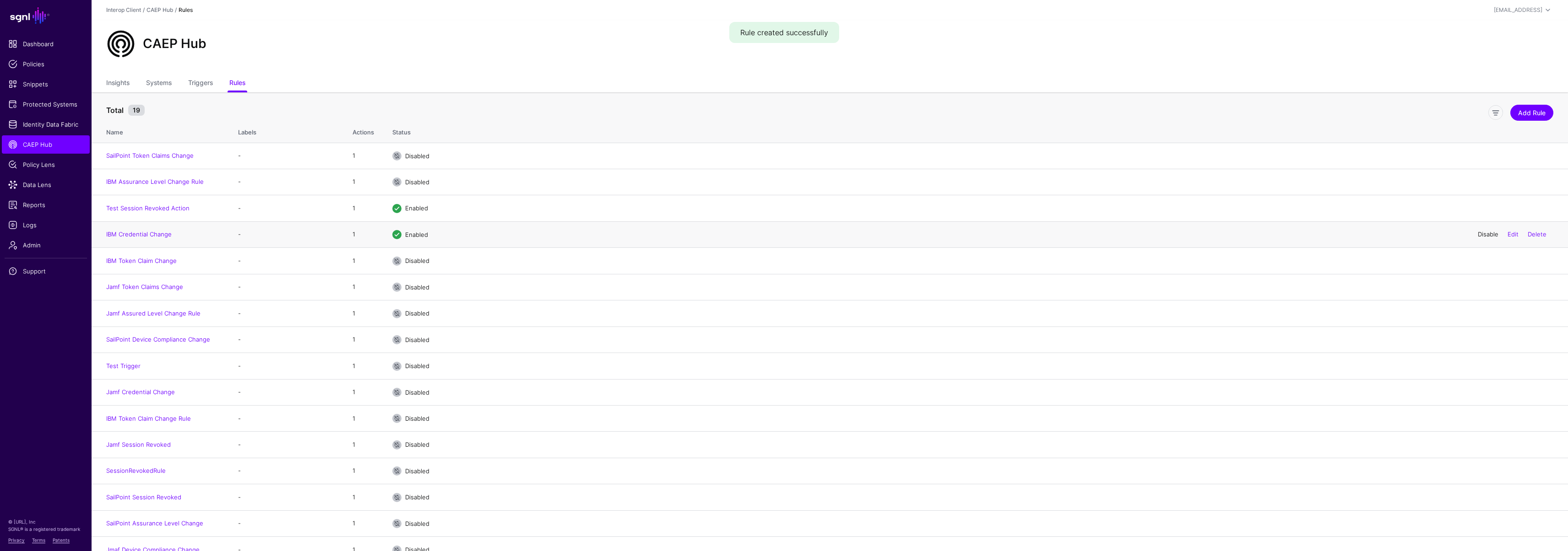
click at [1492, 234] on link "Disable" at bounding box center [1488, 234] width 21 height 7
click at [1483, 208] on link "Disable" at bounding box center [1488, 208] width 21 height 7
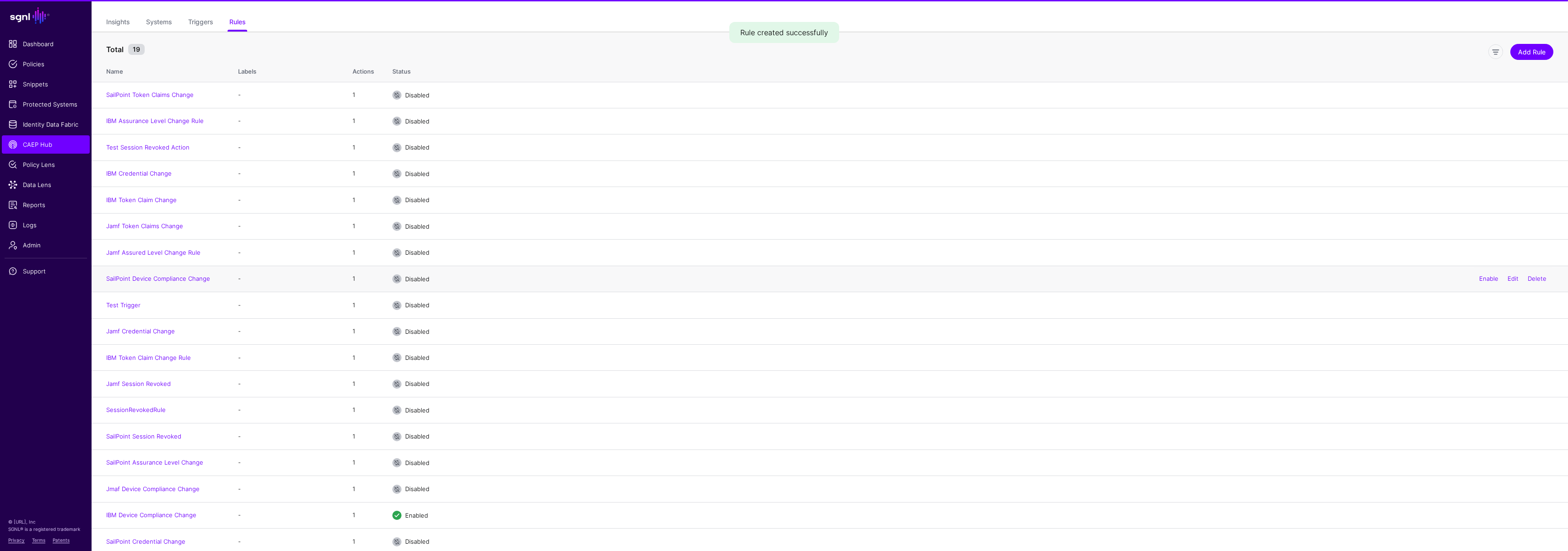
scroll to position [91, 0]
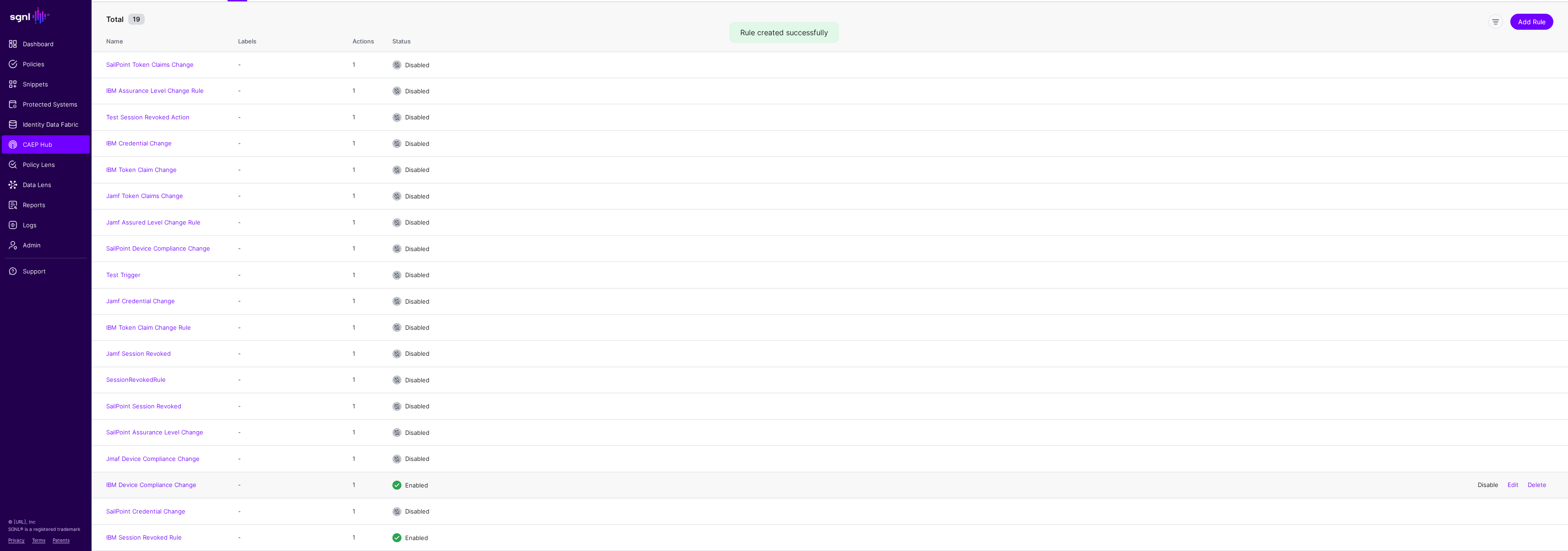
click at [1488, 484] on link "Disable" at bounding box center [1488, 485] width 21 height 7
click at [1481, 538] on link "Disable" at bounding box center [1488, 538] width 21 height 7
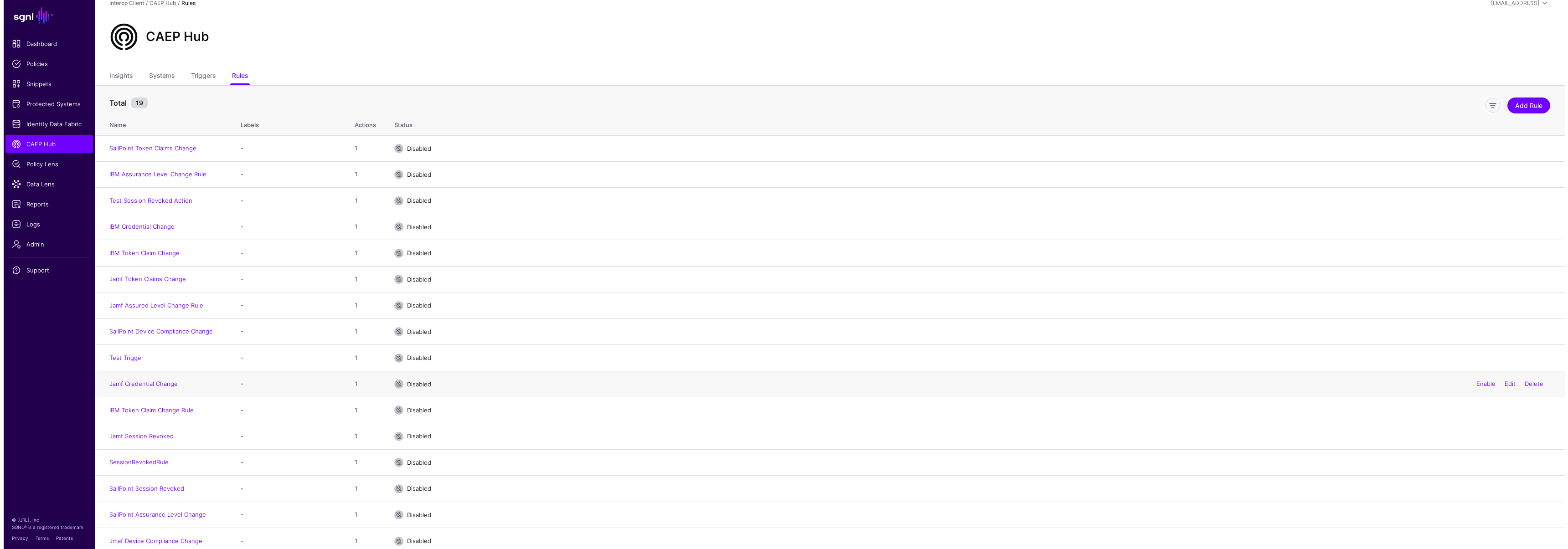
scroll to position [0, 0]
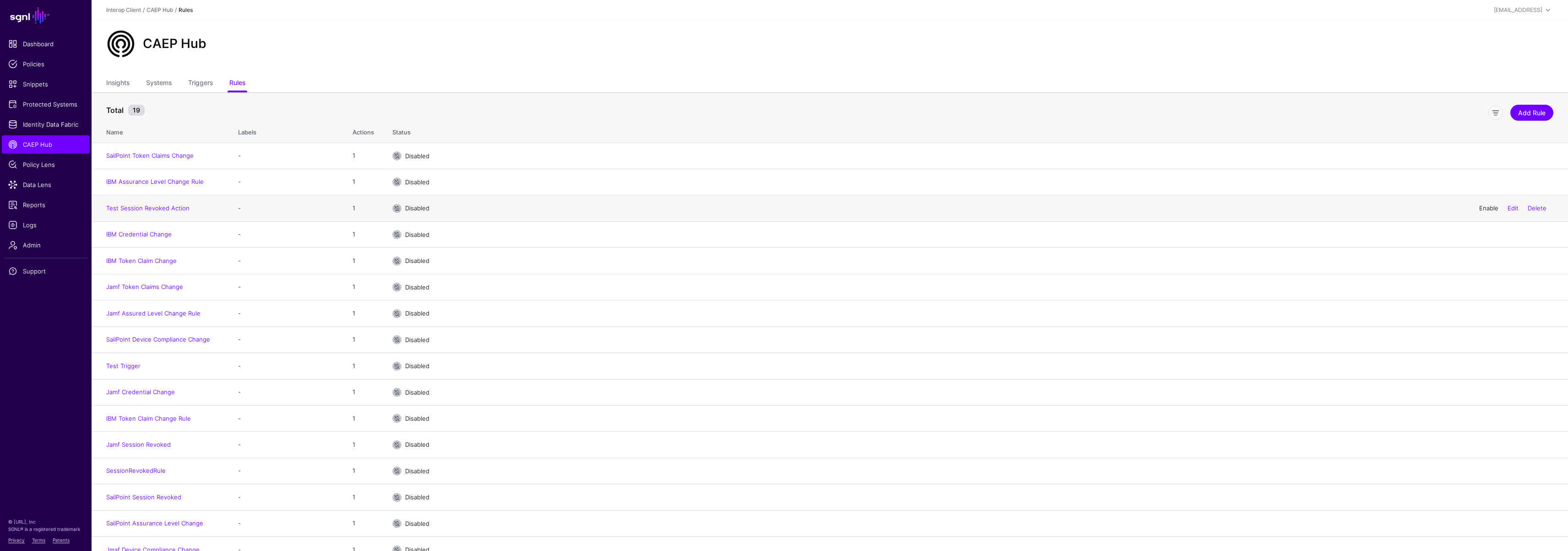
click at [1481, 207] on link "Enable" at bounding box center [1488, 208] width 19 height 7
click at [134, 206] on link "Test Session Revoked Action" at bounding box center [148, 208] width 83 height 7
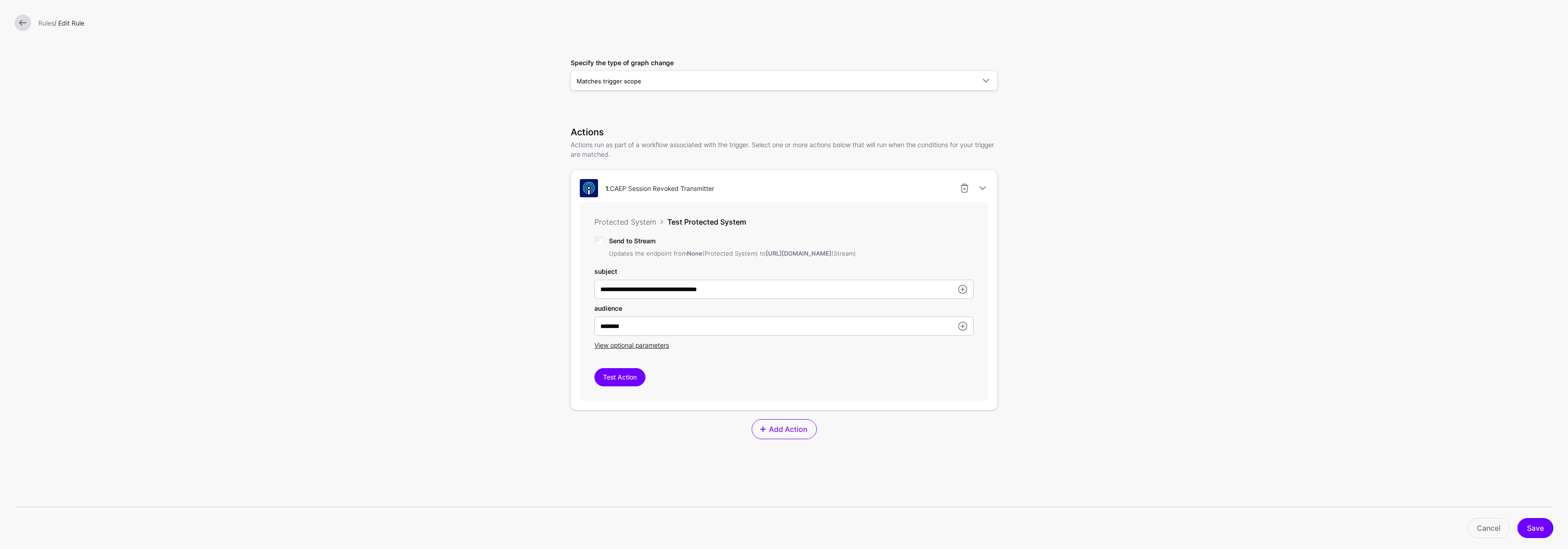
scroll to position [152, 0]
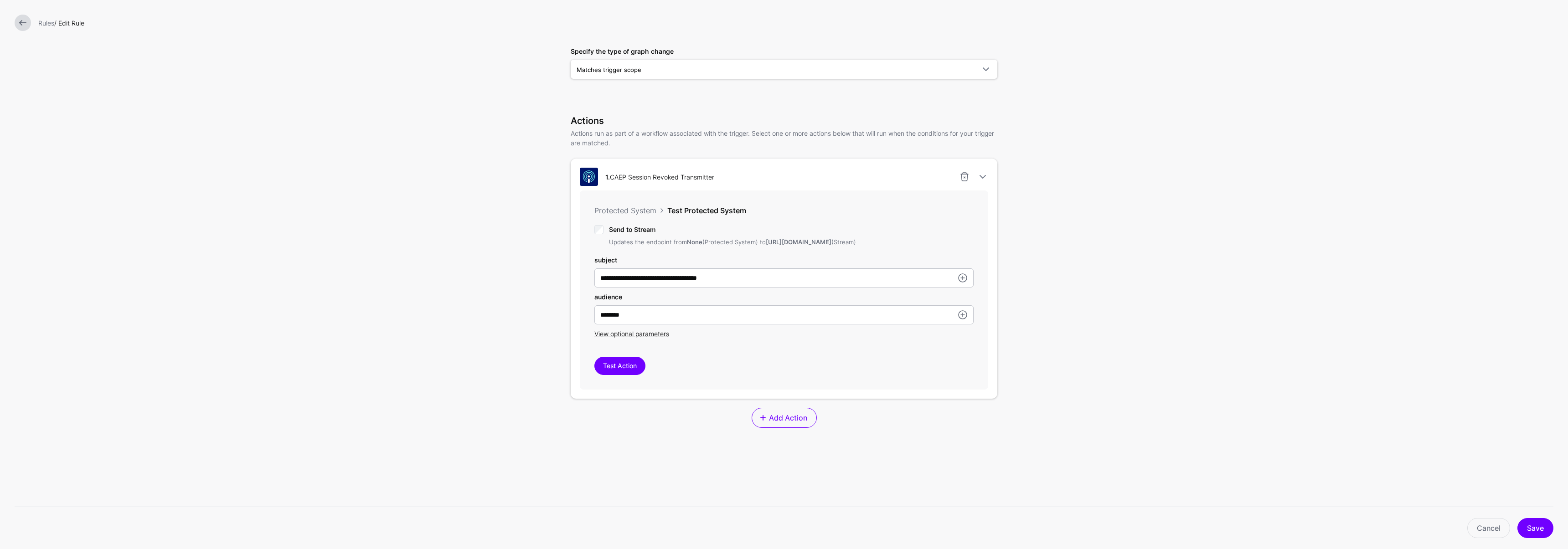
click at [20, 18] on link at bounding box center [23, 23] width 16 height 16
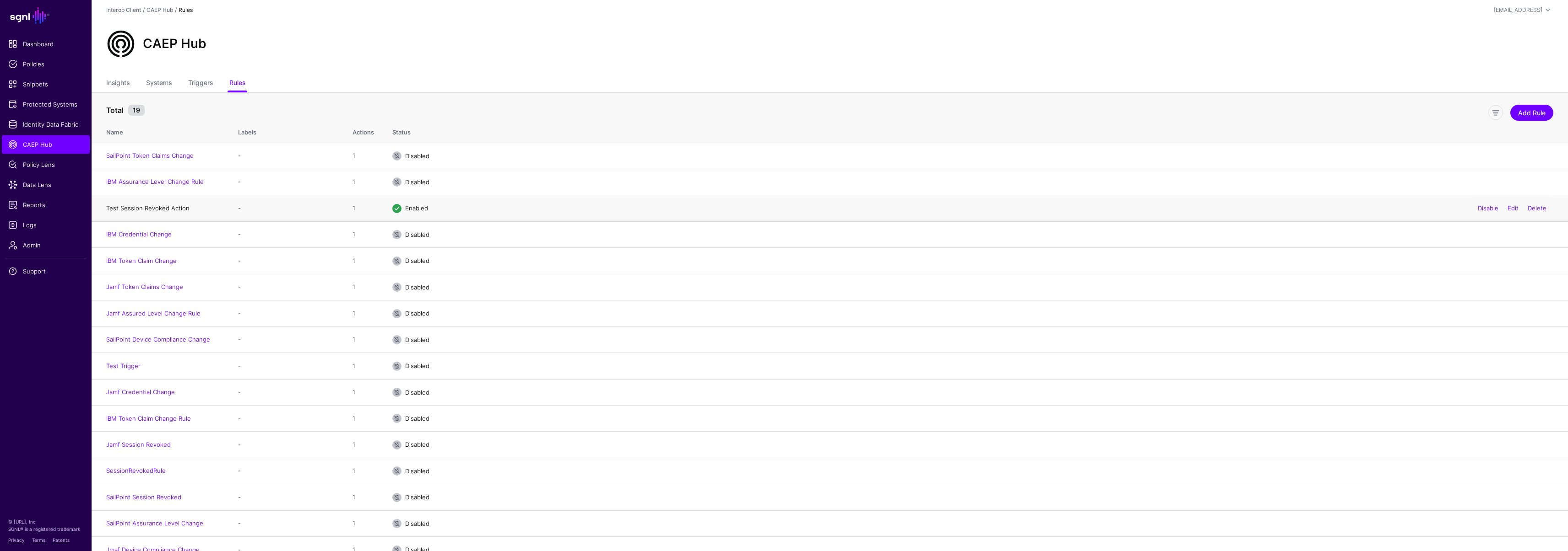
click at [152, 208] on link "Test Session Revoked Action" at bounding box center [148, 208] width 83 height 7
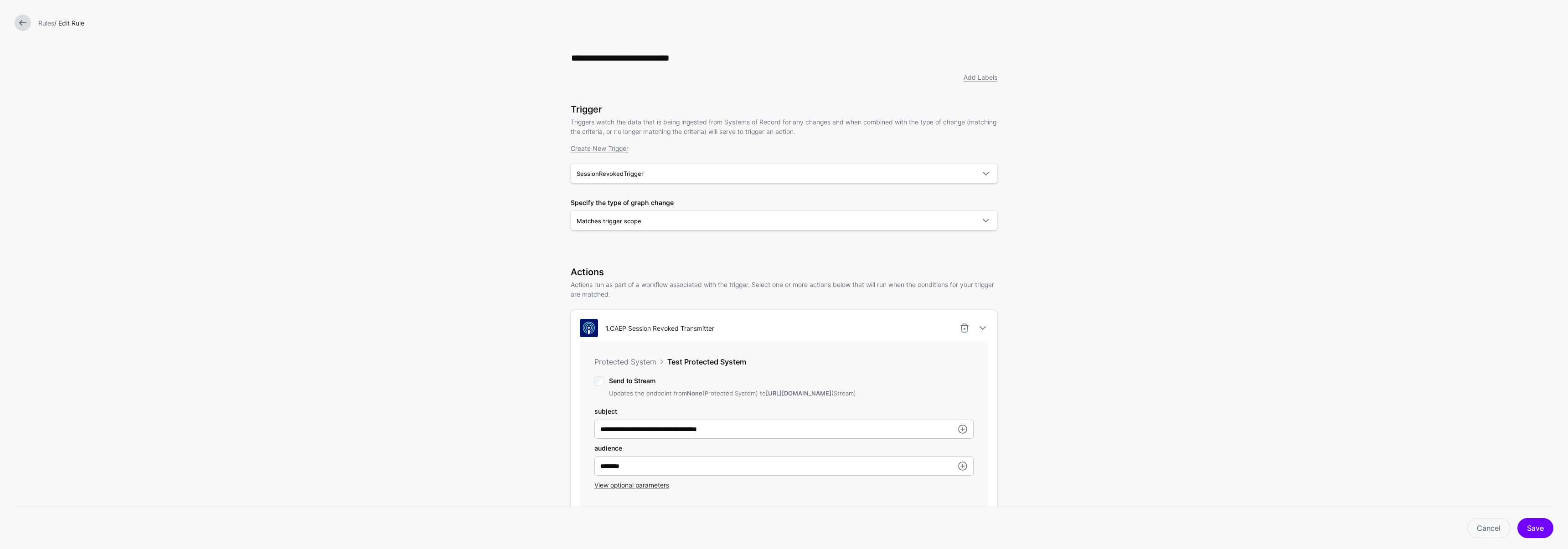
click at [21, 20] on link at bounding box center [23, 23] width 16 height 16
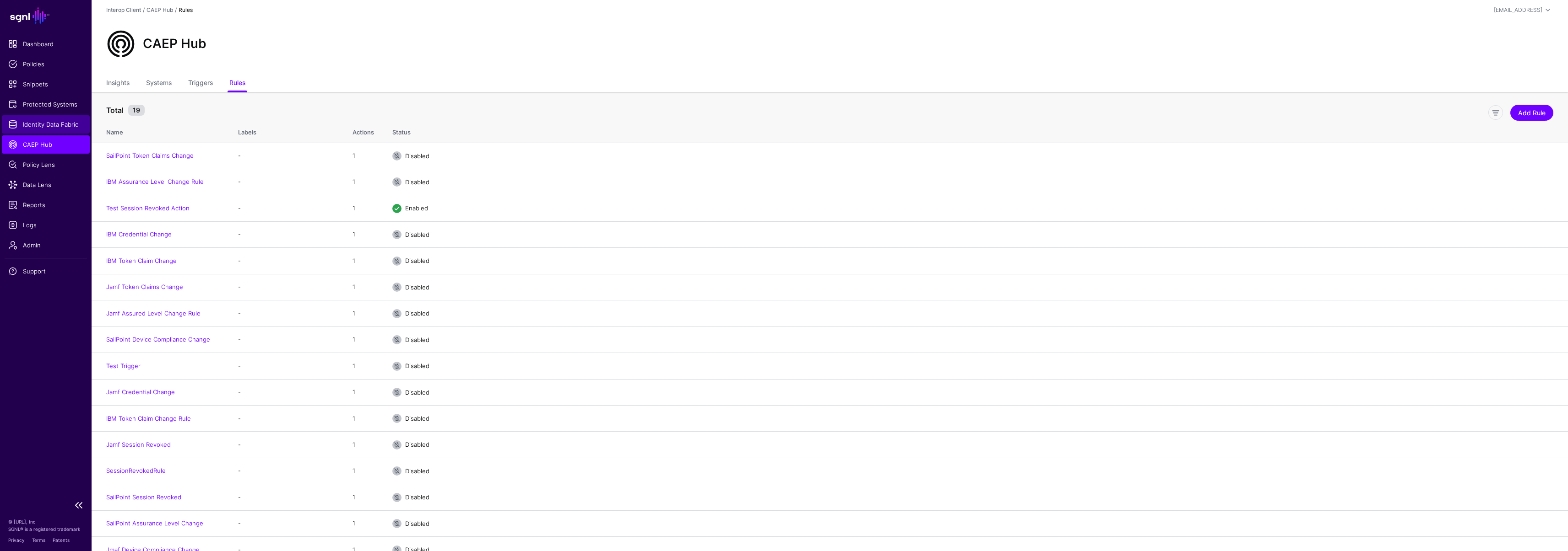
click at [48, 117] on link "Identity Data Fabric" at bounding box center [46, 125] width 88 height 18
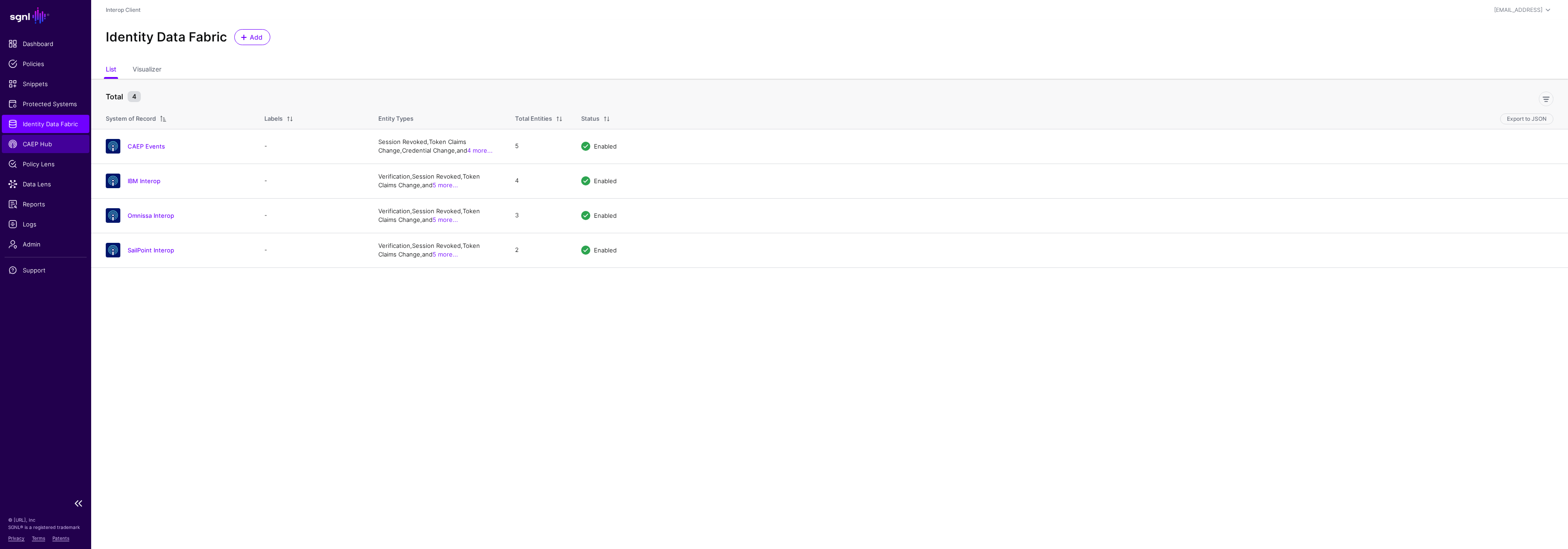
click at [47, 147] on span "CAEP Hub" at bounding box center [45, 144] width 75 height 9
